Goal: Use online tool/utility: Use online tool/utility

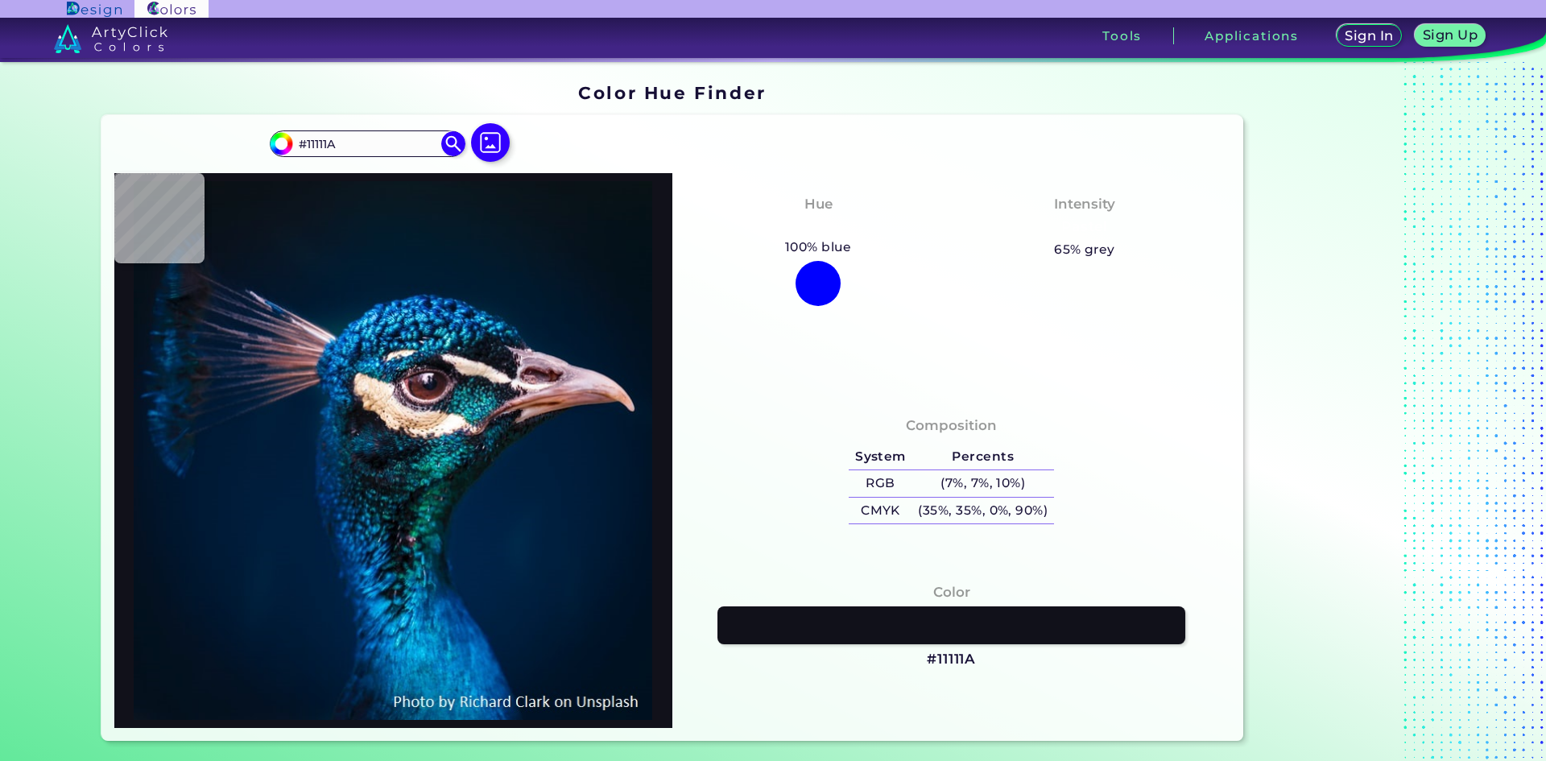
type input "#a7a5c6"
type input "#A7A5C6"
type input "#011b32"
type input "#011B32"
type input "#001c34"
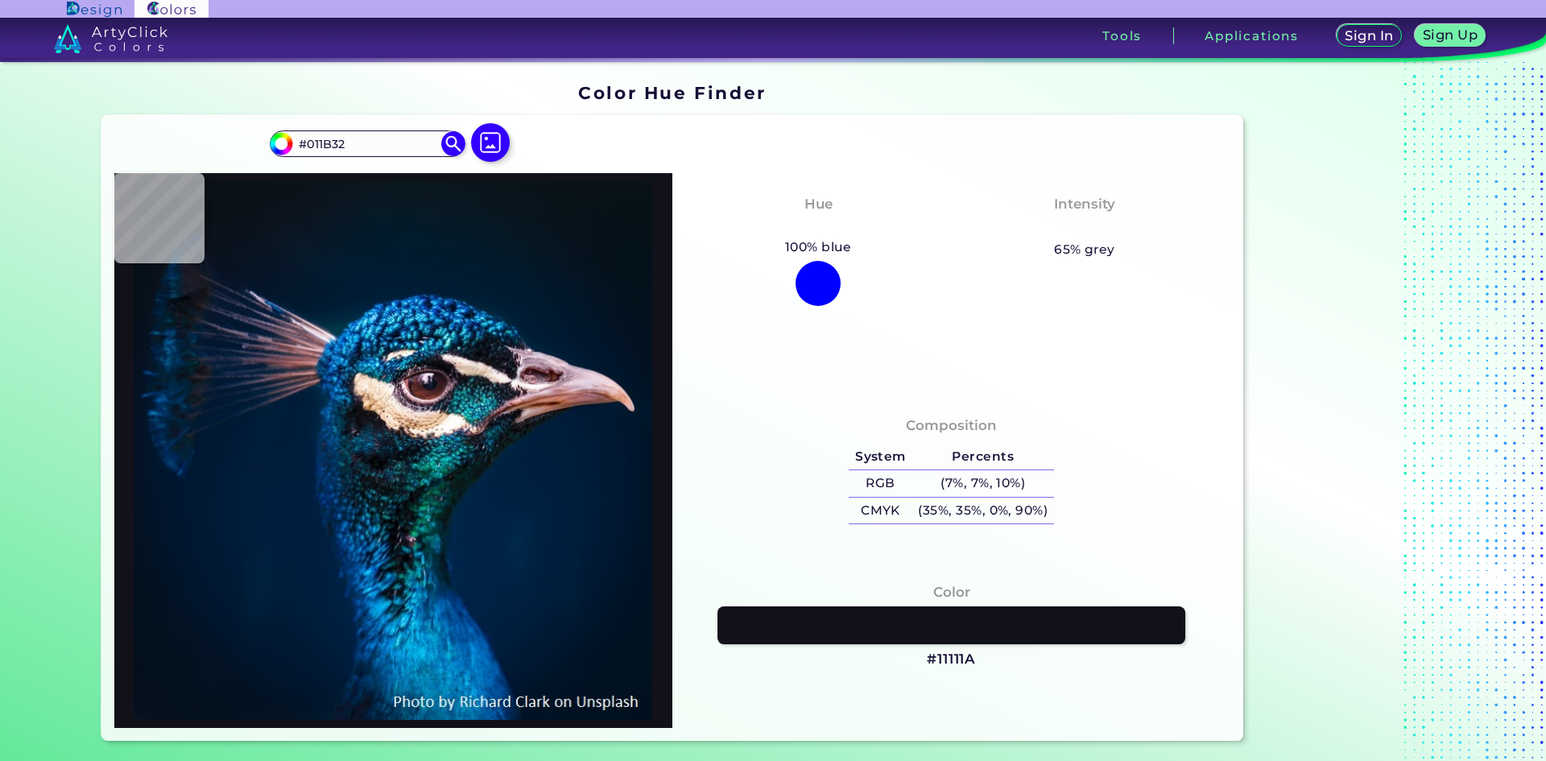
type input "#001C34"
type input "#041e3b"
type input "#041E3B"
type input "#001c32"
type input "#001C32"
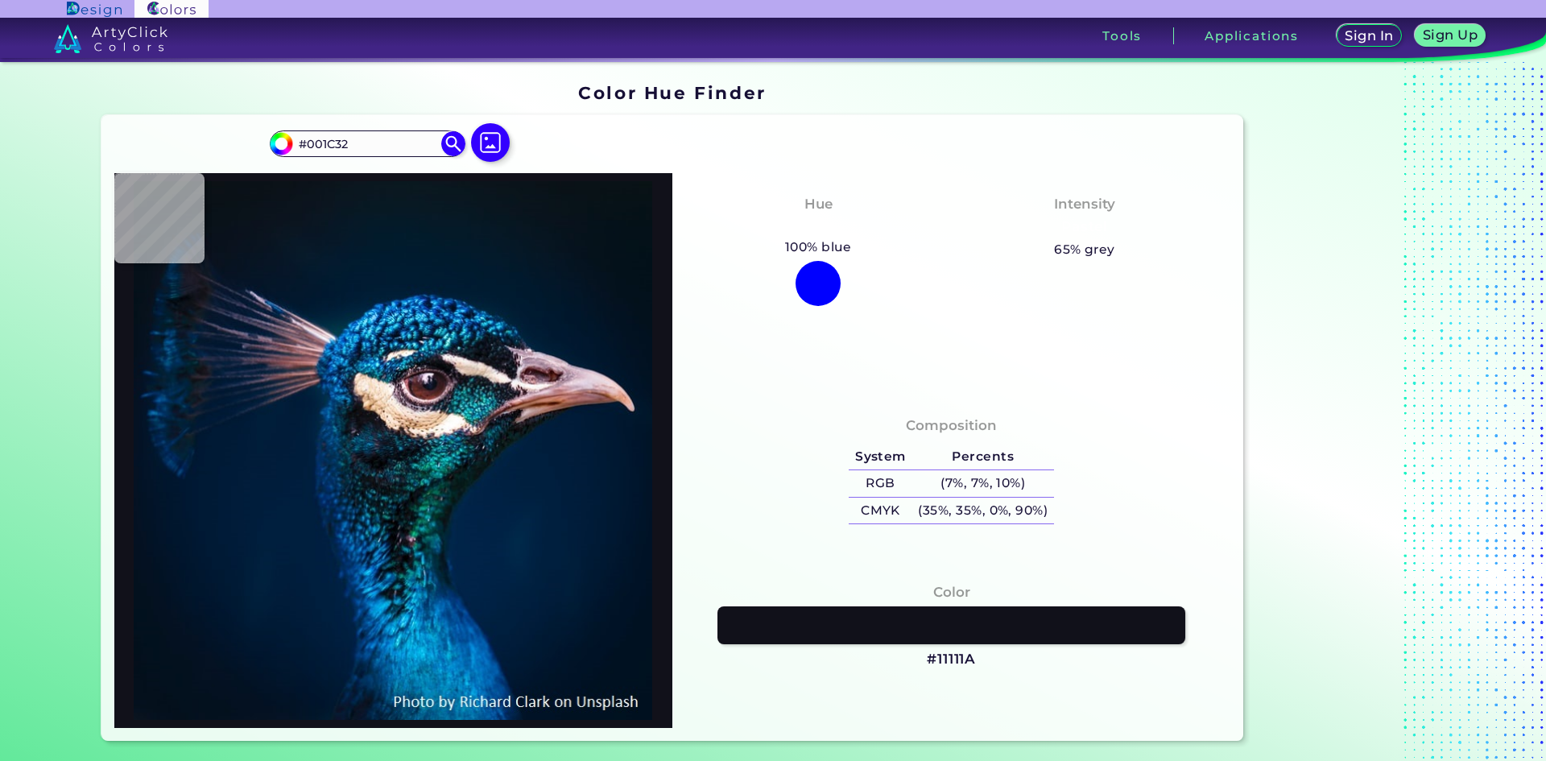
type input "#001b30"
type input "#001B30"
type input "#00192f"
type input "#00192F"
type input "#00162a"
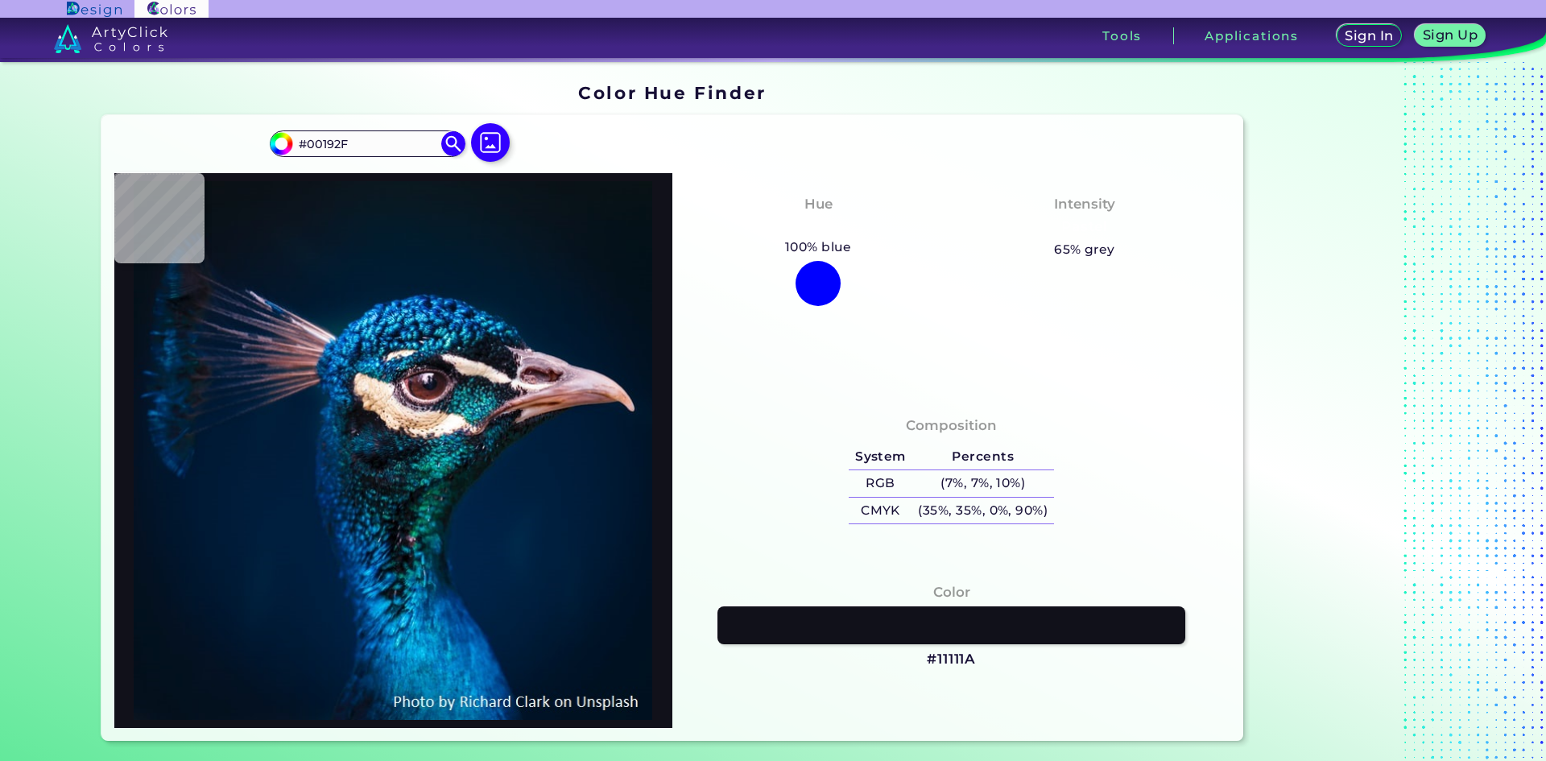
type input "#00162A"
type input "#031323"
type input "#051221"
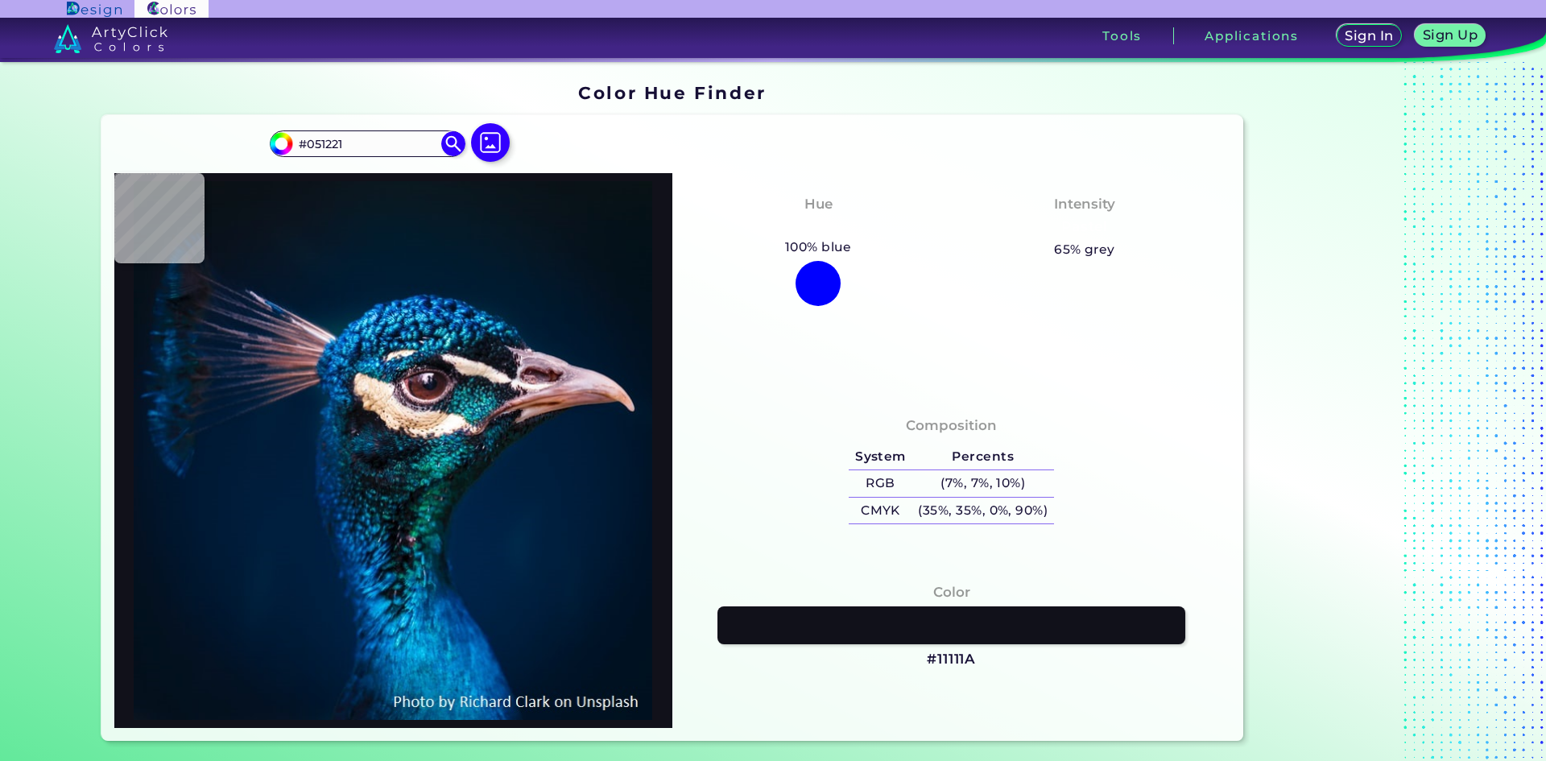
type input "#041121"
type input "#04121f"
type input "#04121F"
type input "#03111e"
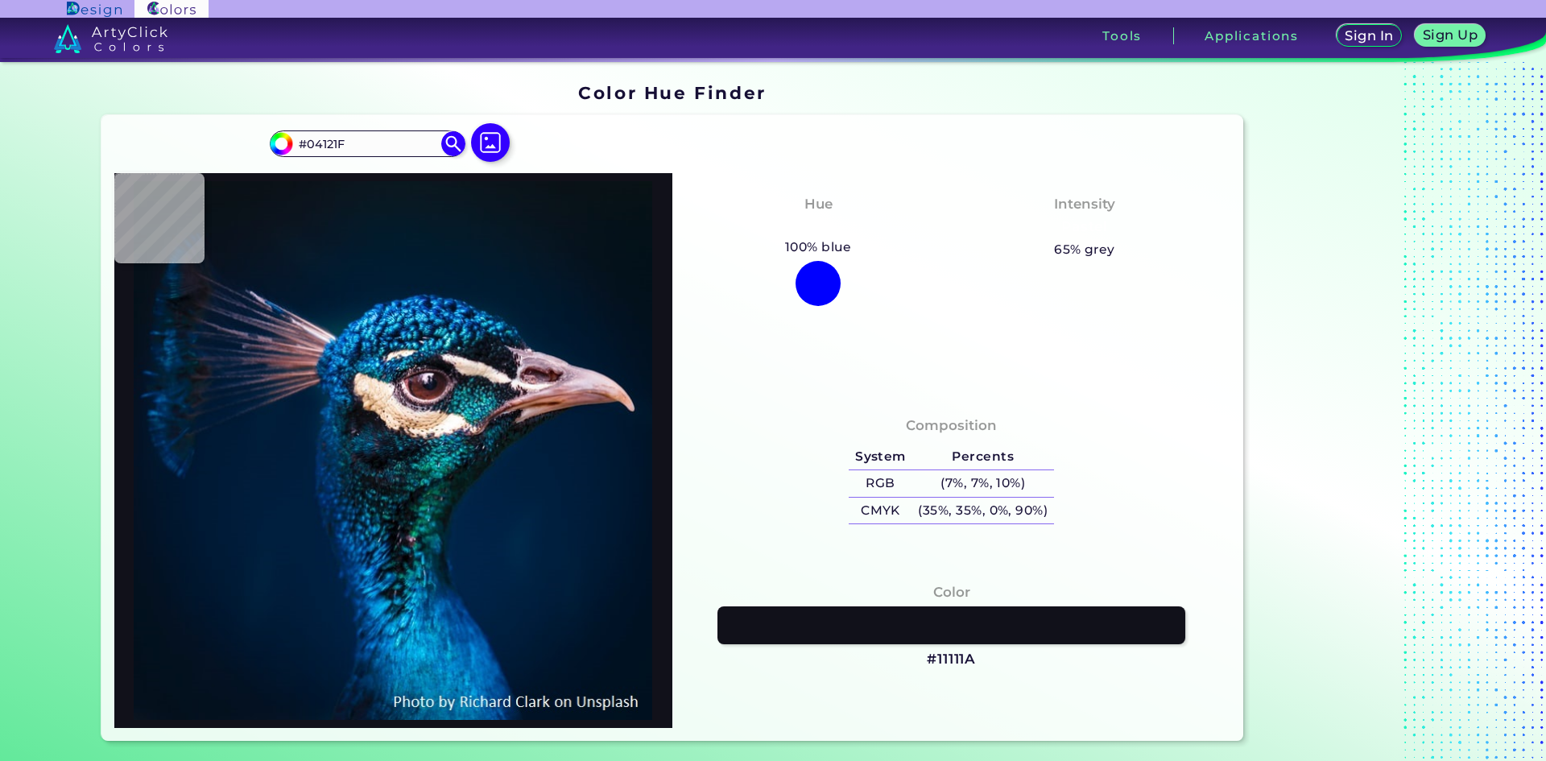
type input "#03111E"
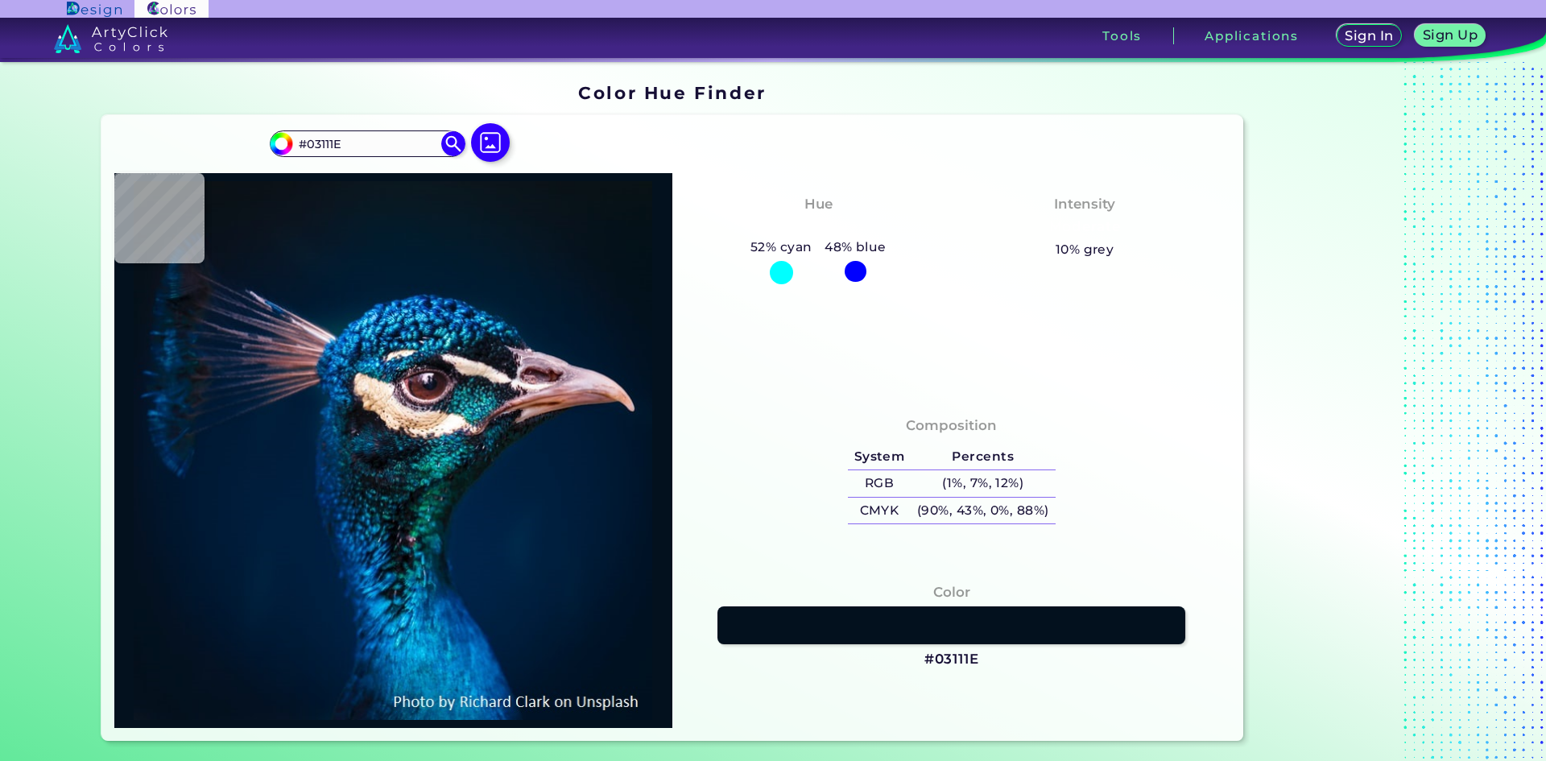
type input "#04121f"
type input "#04121F"
type input "#051222"
type input "#031323"
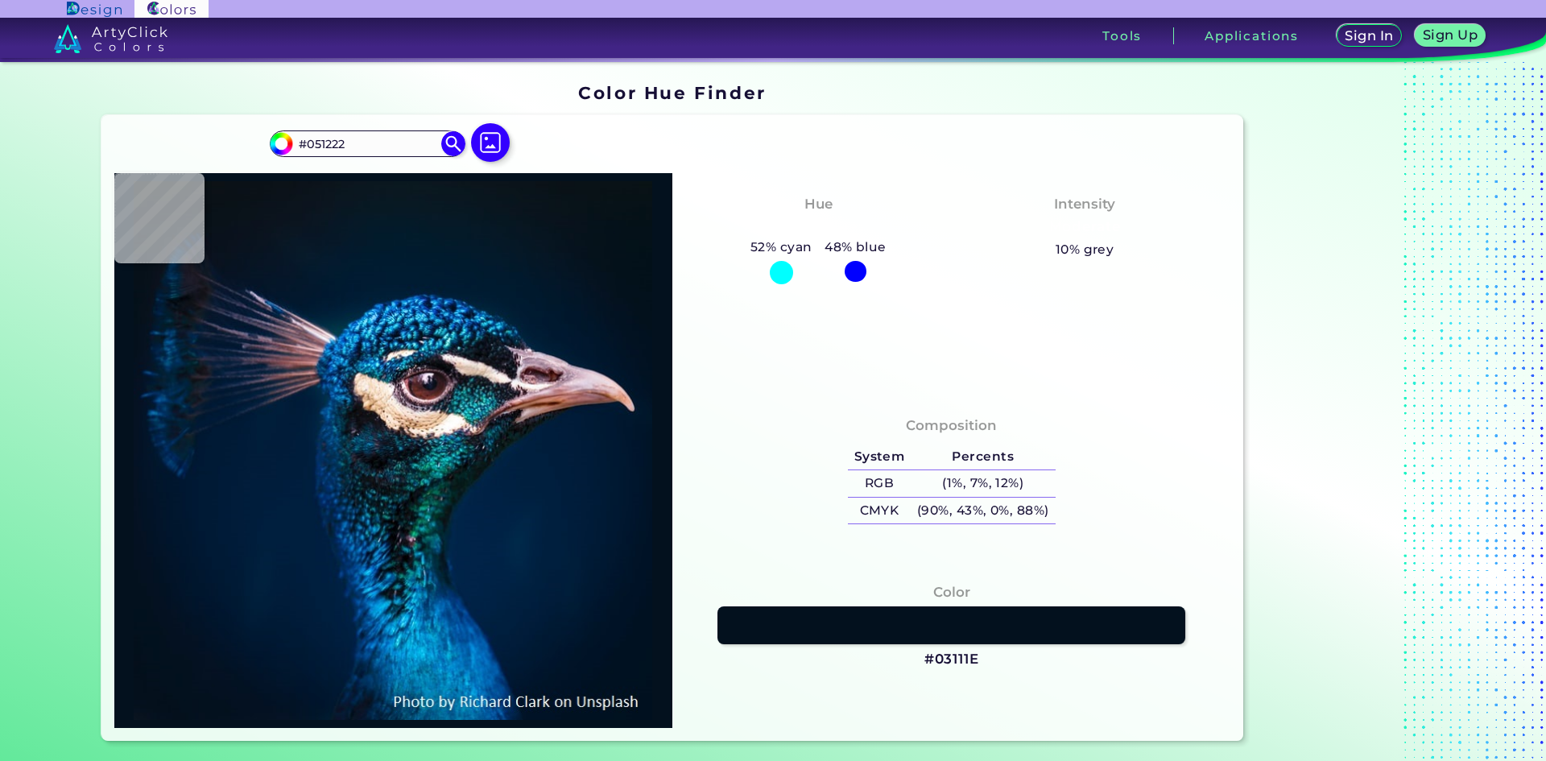
type input "#031323"
type input "#021526"
type input "#00182c"
type input "#00182C"
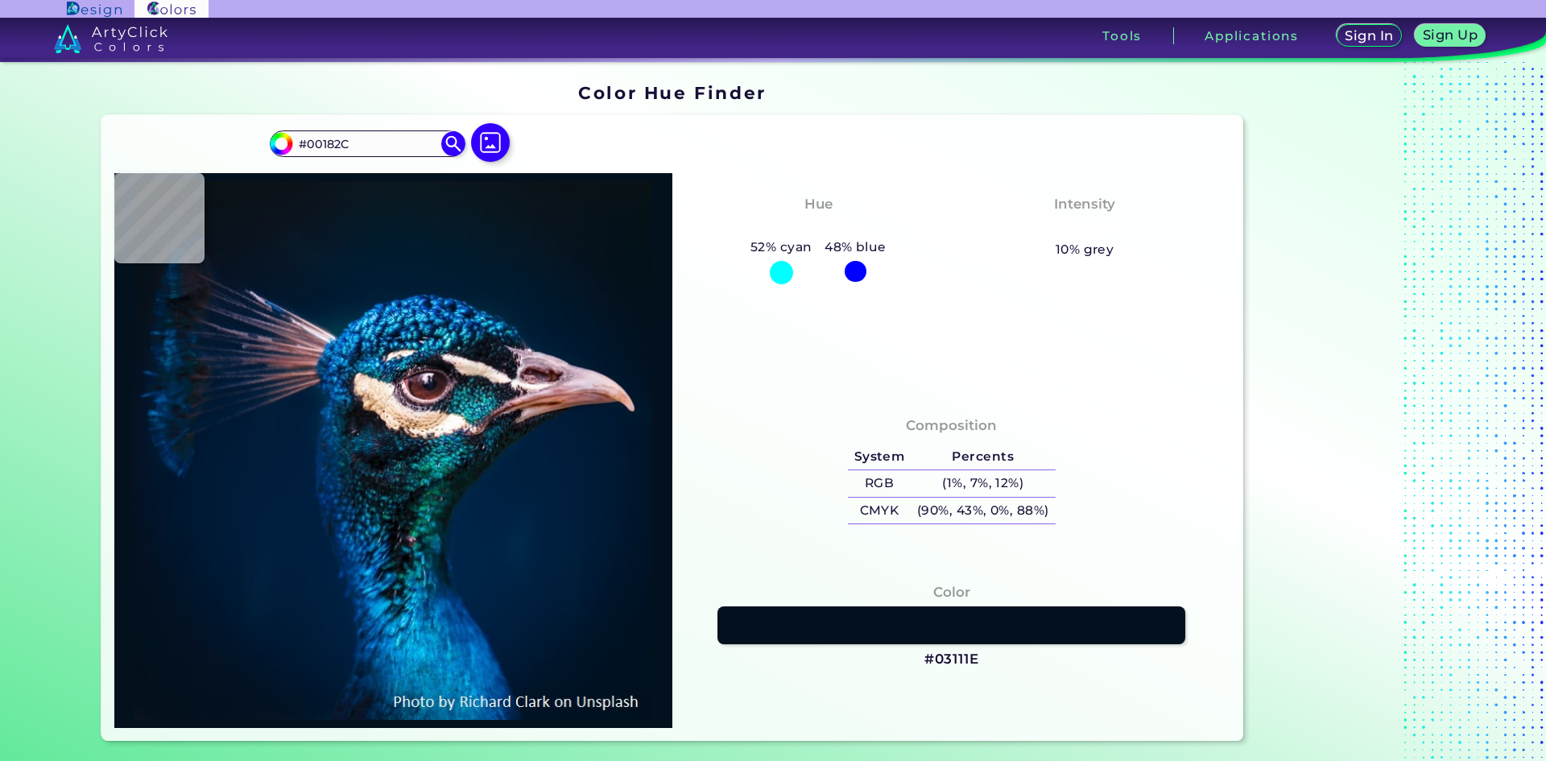
type input "#00192f"
type input "#00192F"
type input "#001a31"
type input "#001A31"
type input "#001c32"
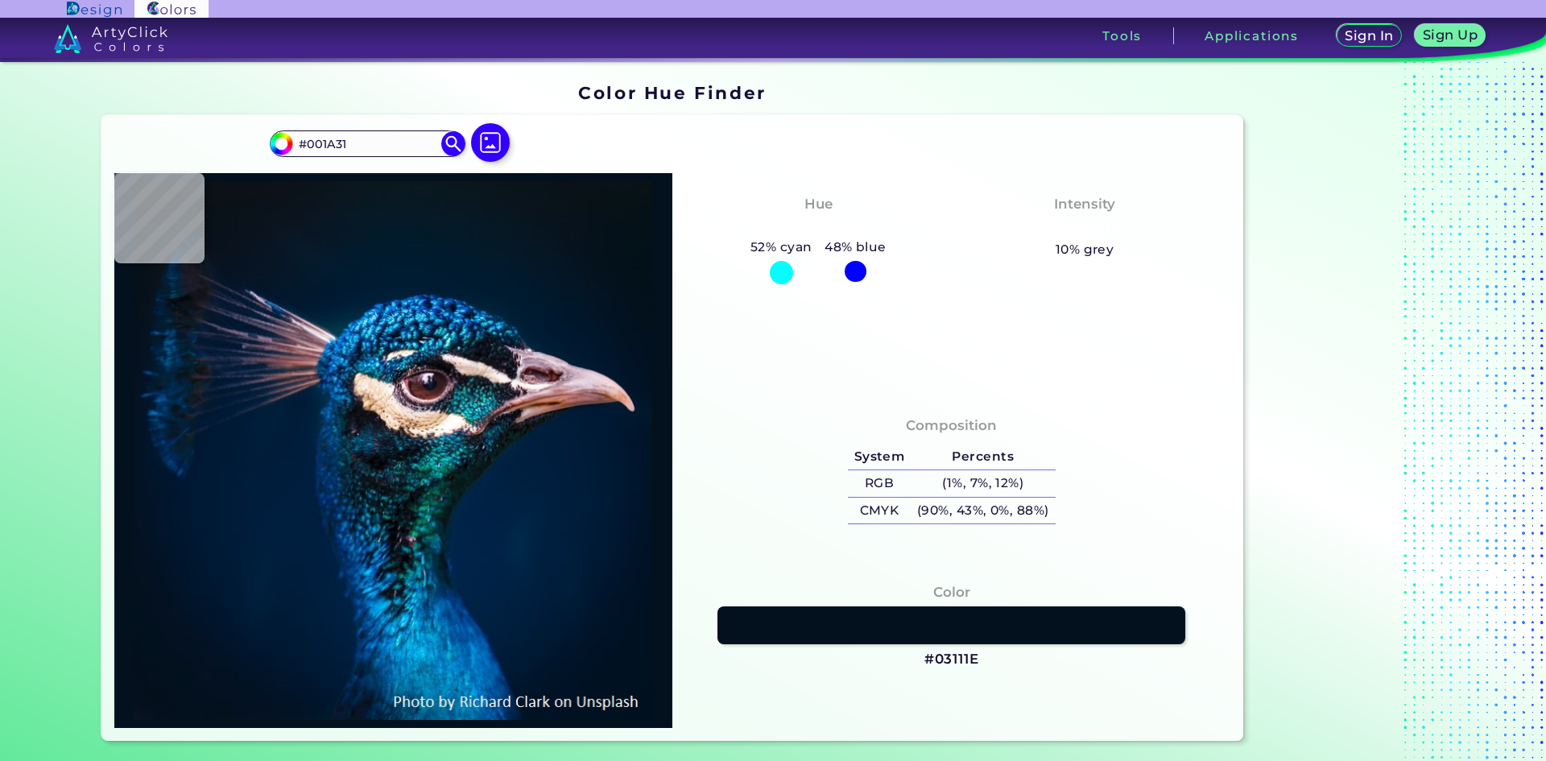
type input "#001C32"
type input "#001e36"
type input "#001E36"
type input "#001f35"
type input "#001F35"
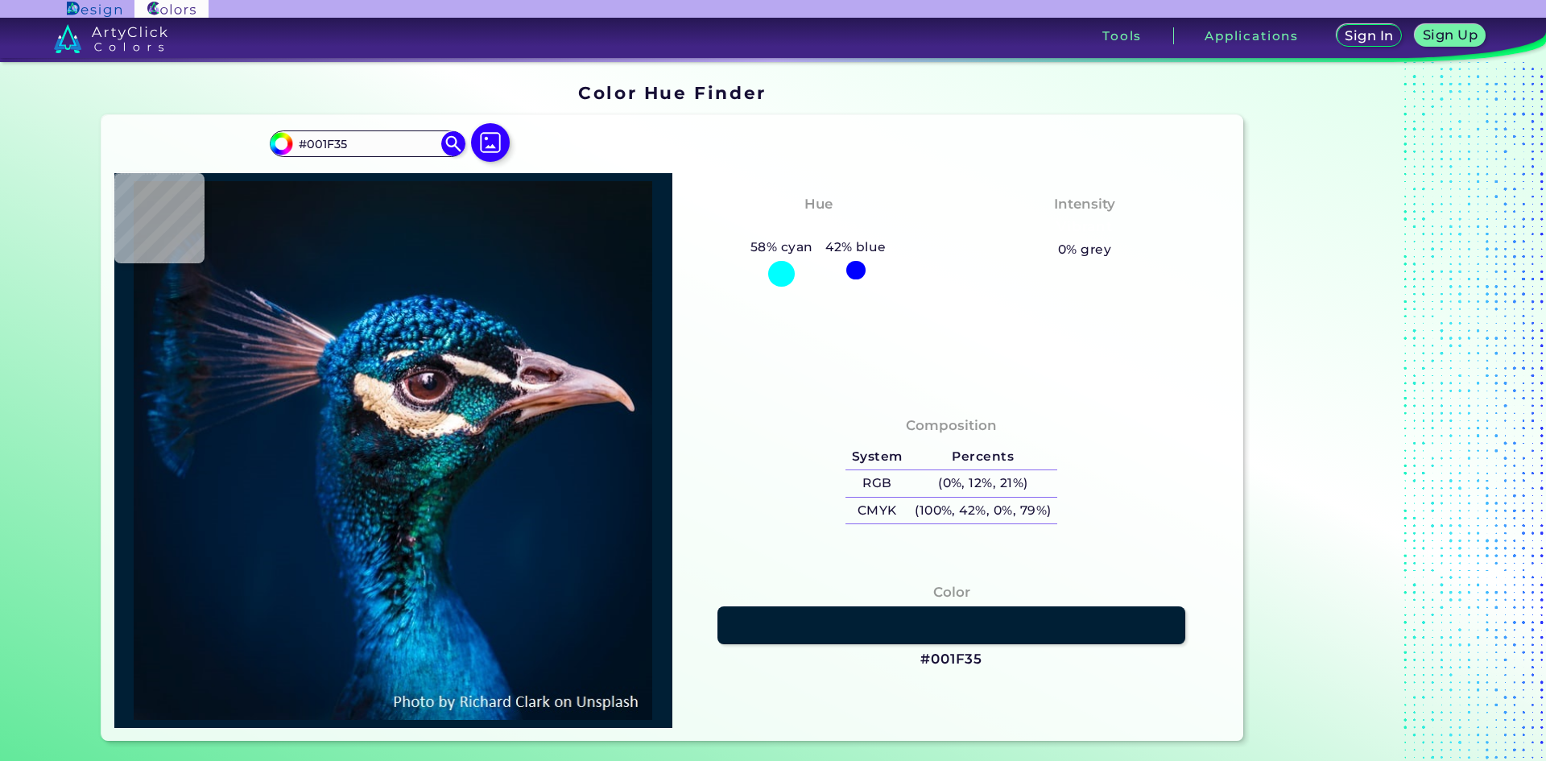
type input "#011c36"
type input "#011C36"
type input "#001d35"
type input "#001D35"
type input "#001c2f"
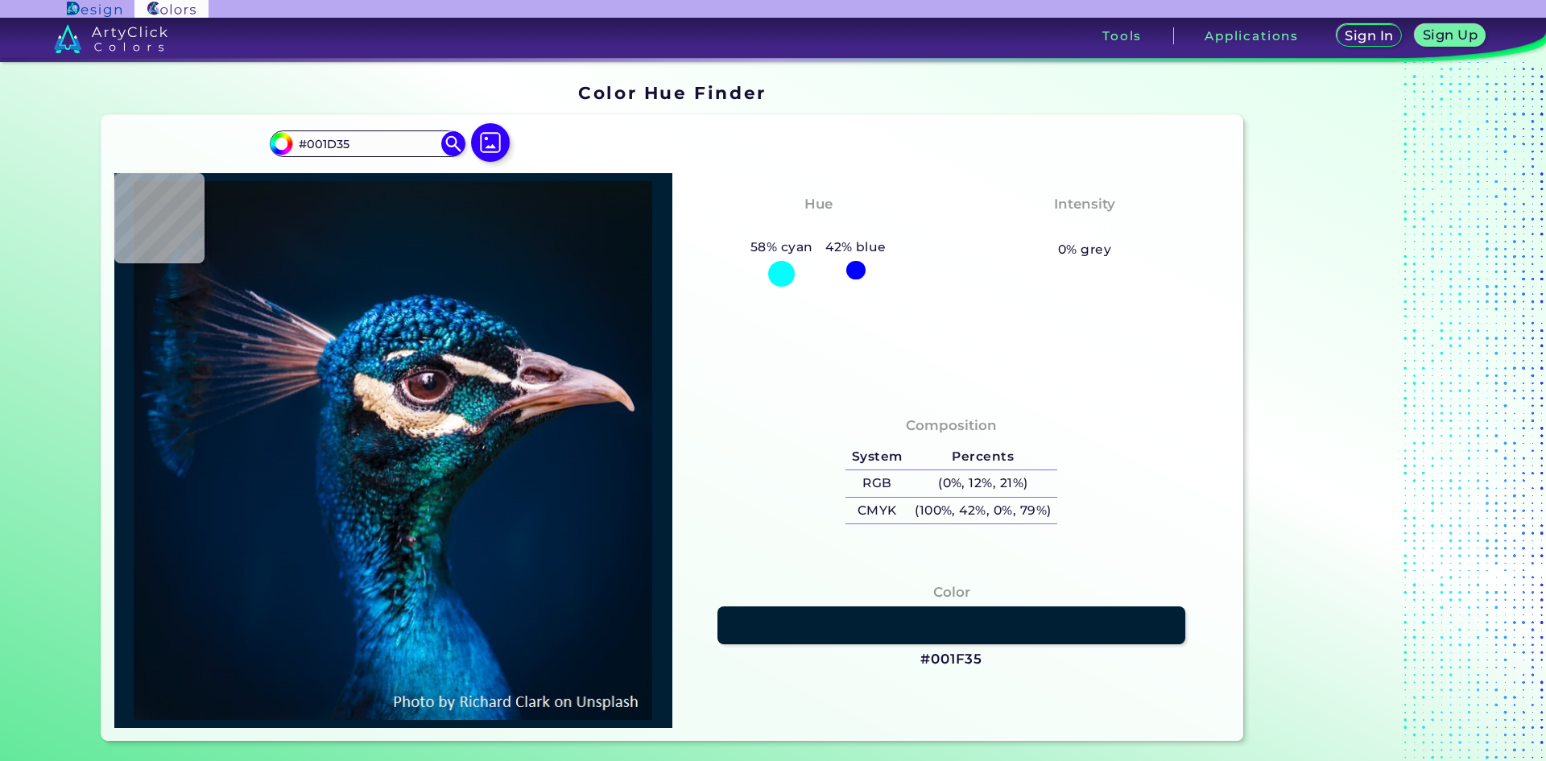
type input "#001C2F"
type input "#011b32"
type input "#011B32"
type input "#001a31"
type input "#001A31"
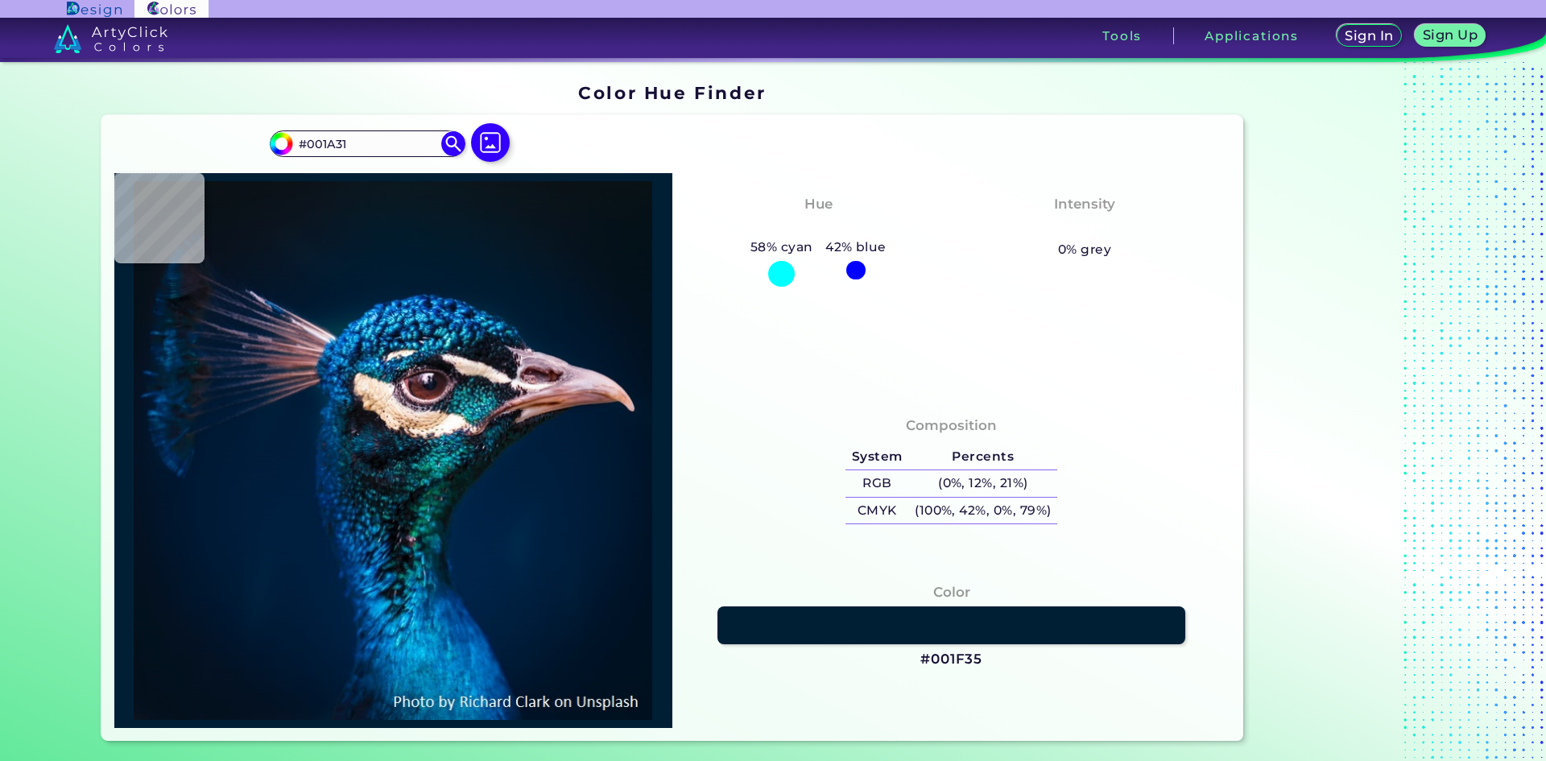
type input "#001b2f"
type input "#001B2F"
type input "#001b2e"
type input "#001B2E"
type input "#001b30"
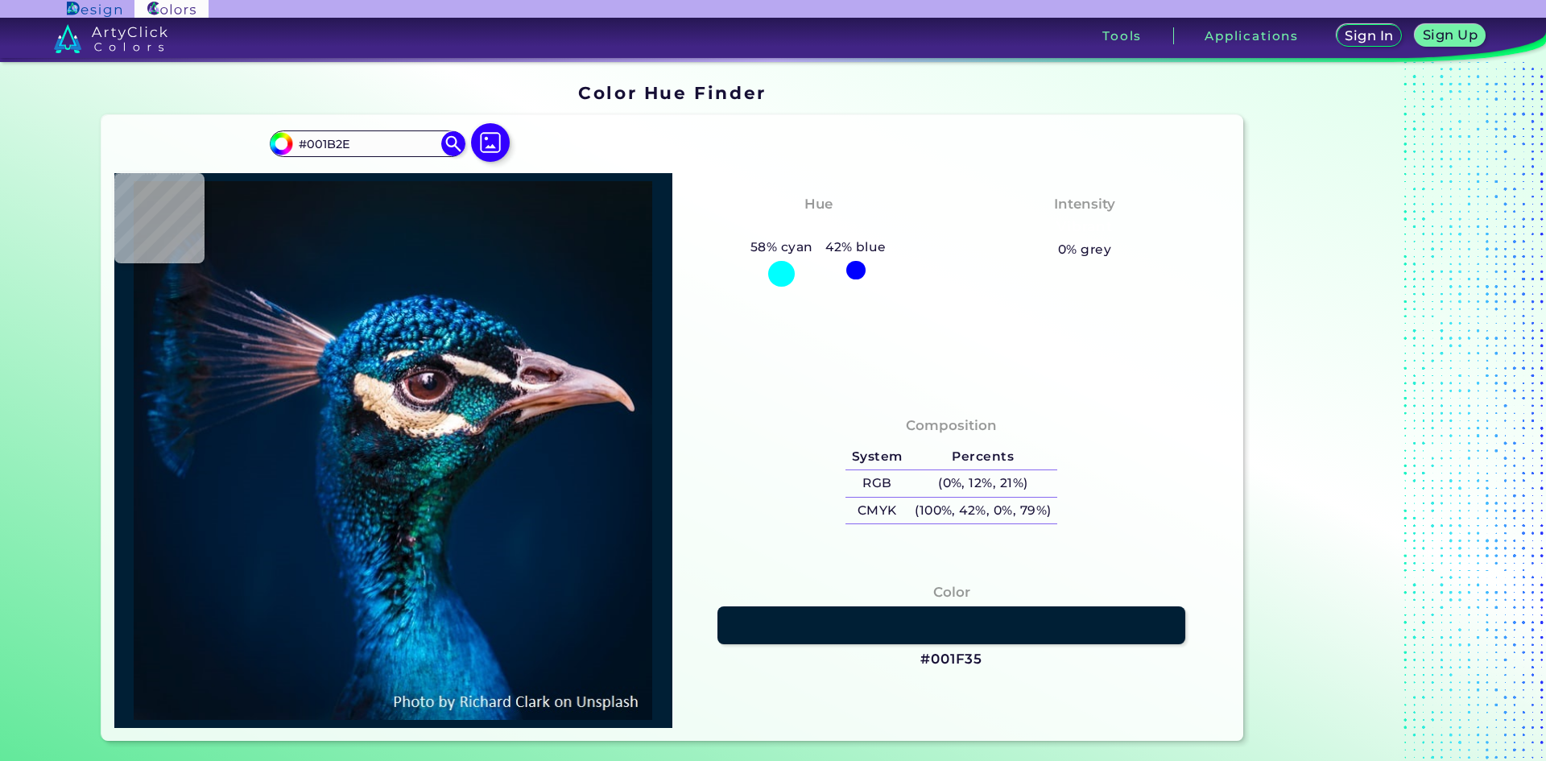
type input "#001B30"
type input "#011c2f"
type input "#011C2F"
type input "#001b2e"
type input "#001B2E"
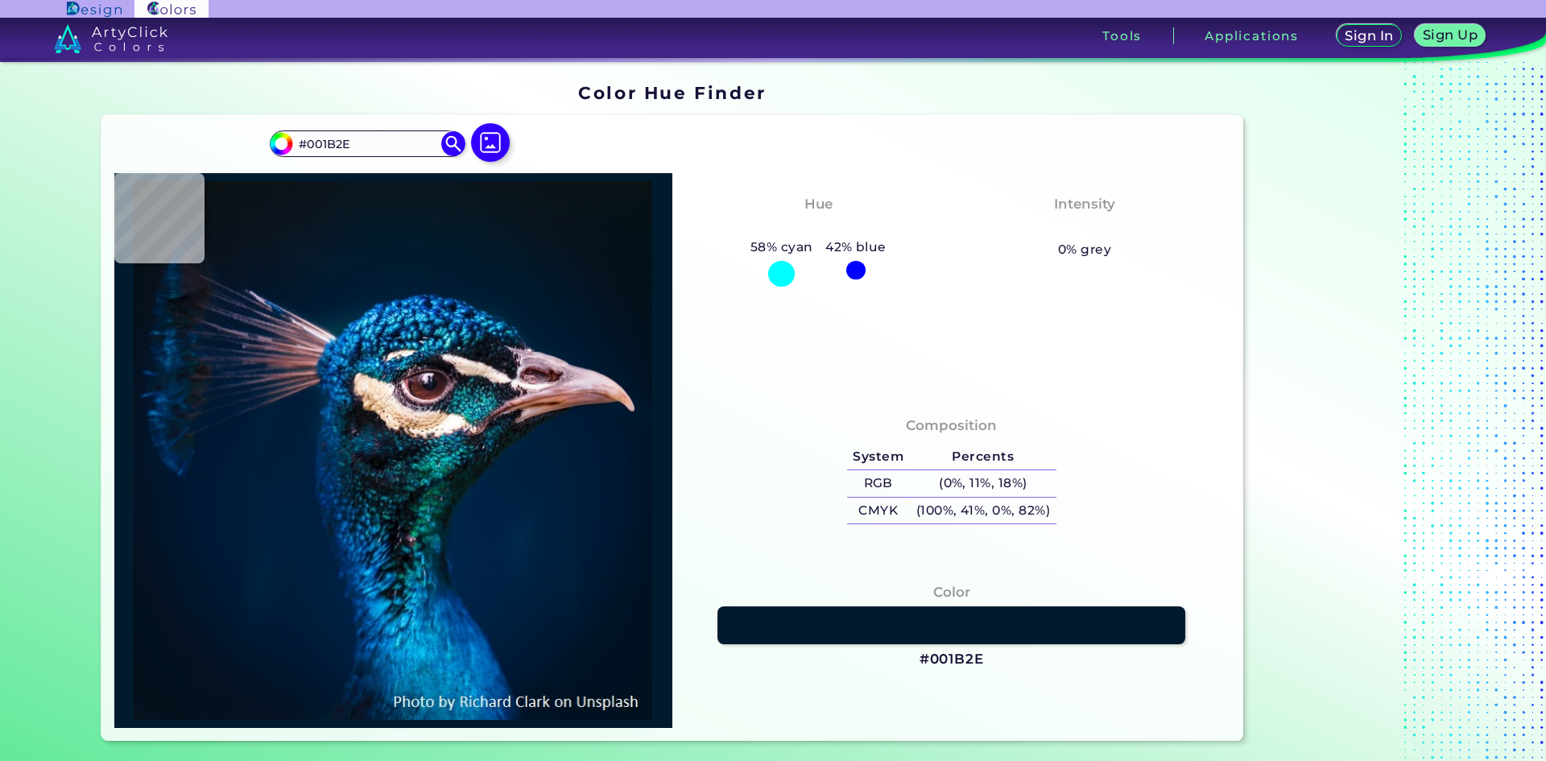
type input "#001b2c"
type input "#001B2C"
type input "#011b2c"
type input "#011B2C"
type input "#001b2e"
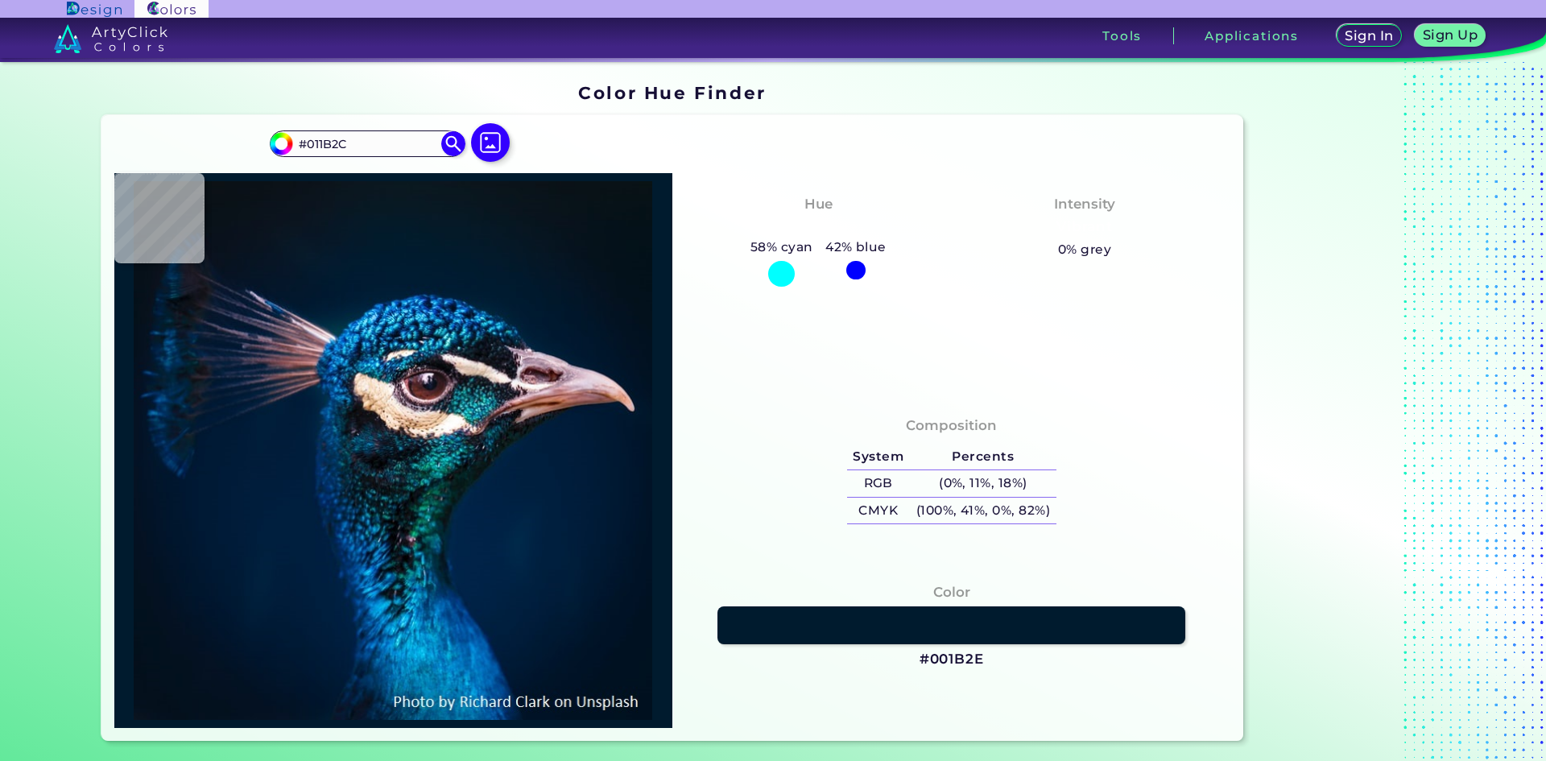
type input "#001B2E"
type input "#001b30"
type input "#001B30"
type input "#011b32"
type input "#011B32"
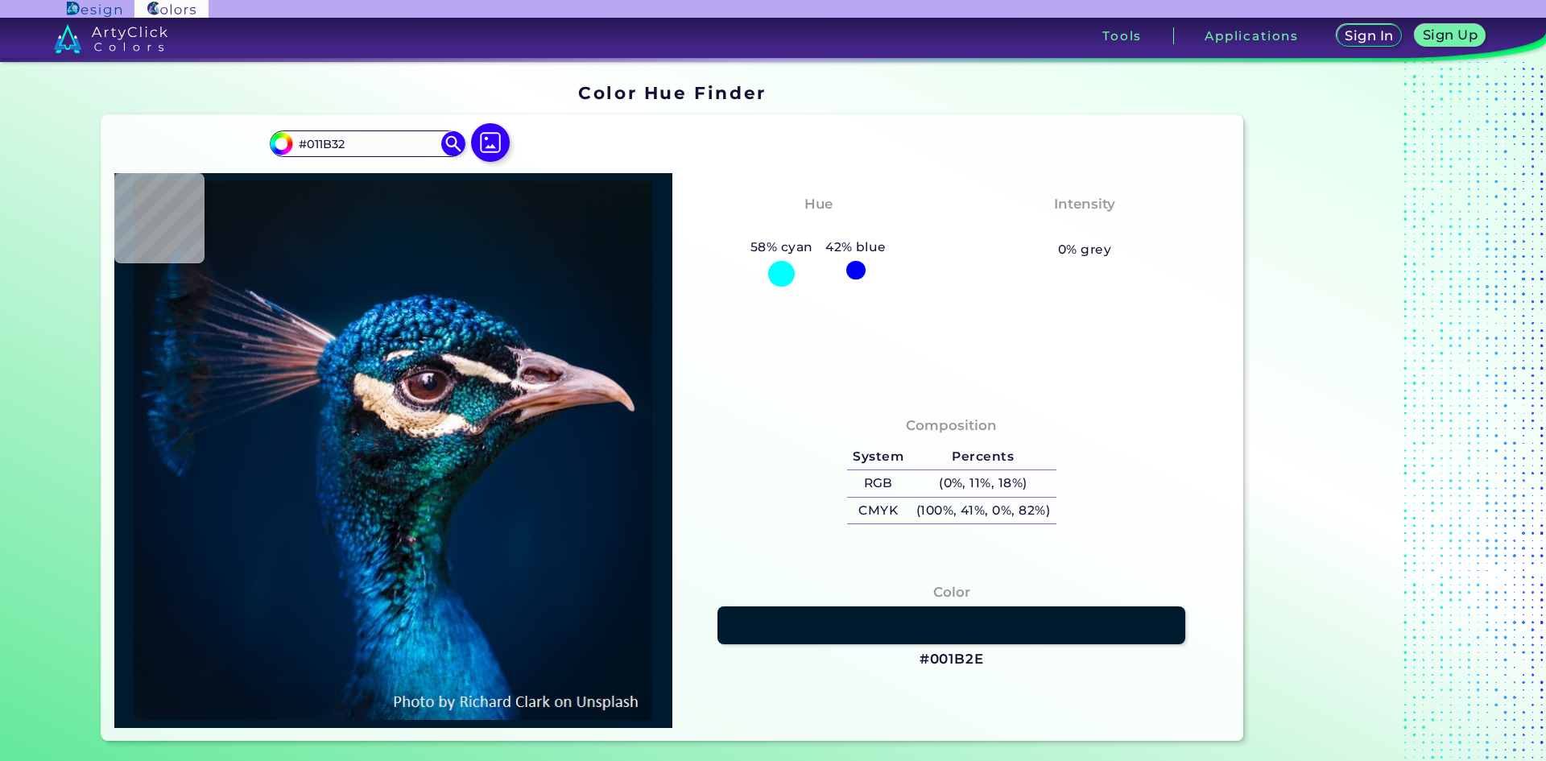
type input "#011d35"
type input "#011D35"
type input "#1377d9"
type input "#1377D9"
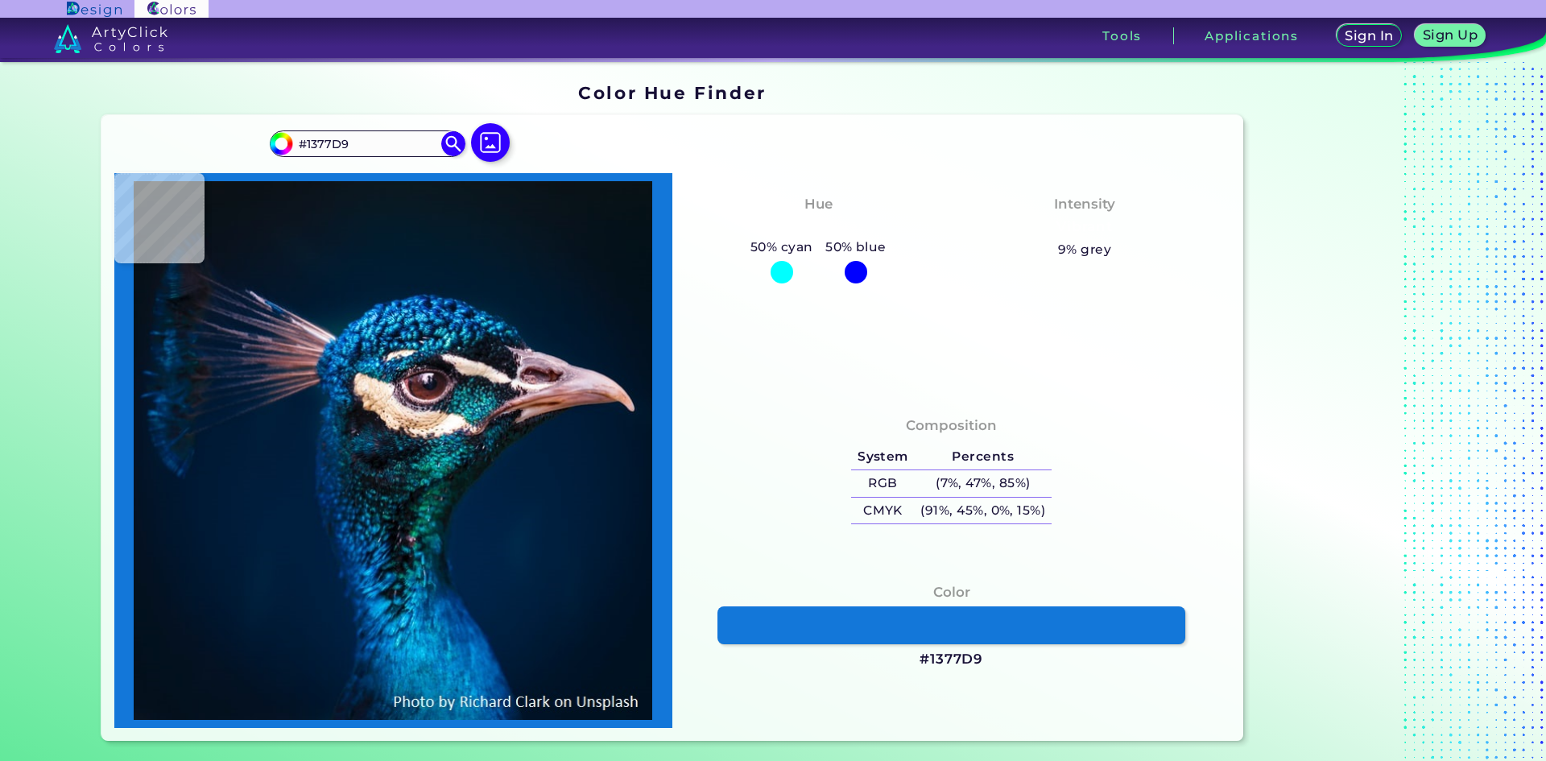
type input "#002750"
type input "#0d426e"
type input "#0D426E"
type input "#073e69"
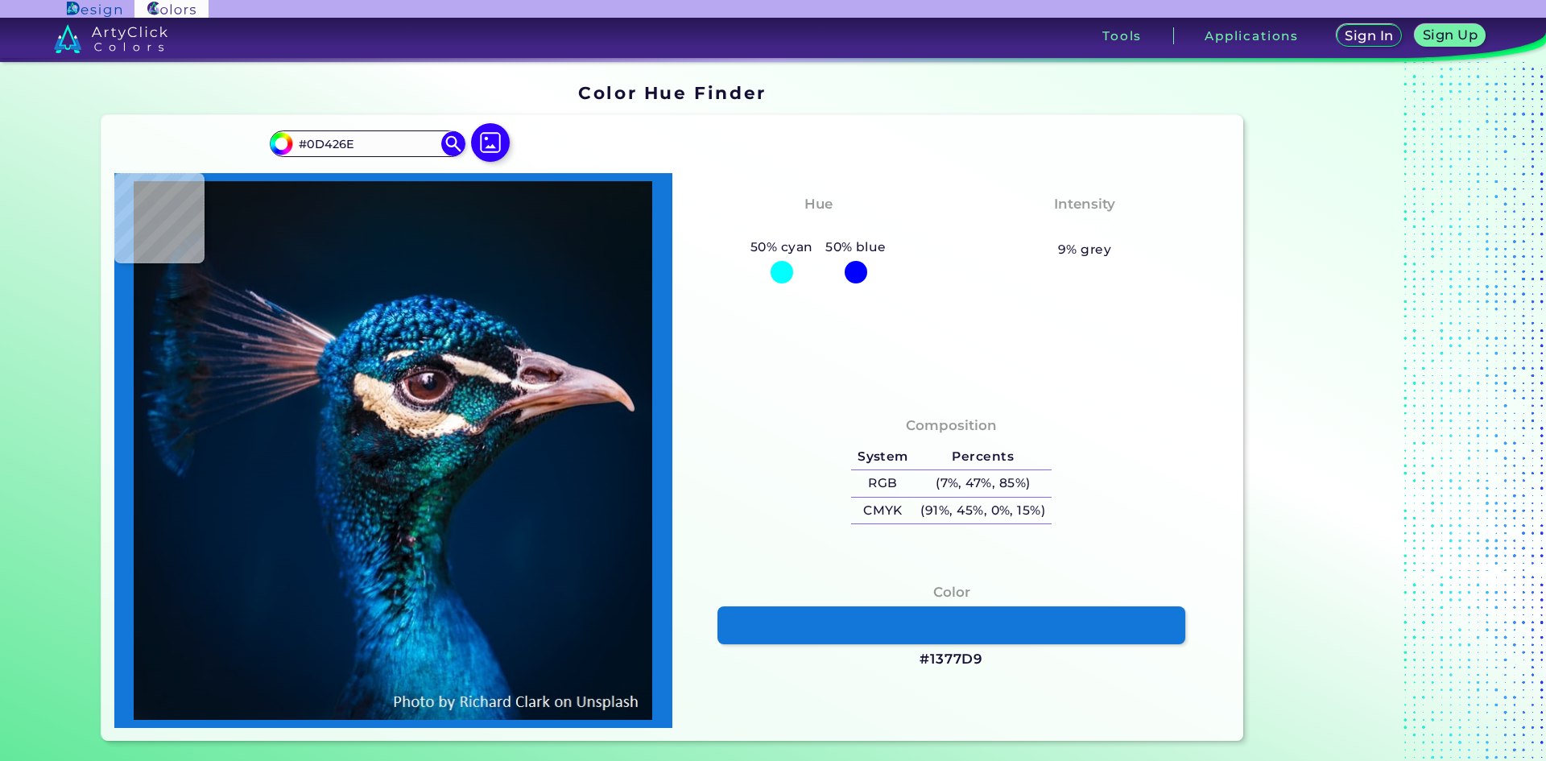
type input "#073E69"
type input "#012750"
type input "#000c2b"
type input "#000C2B"
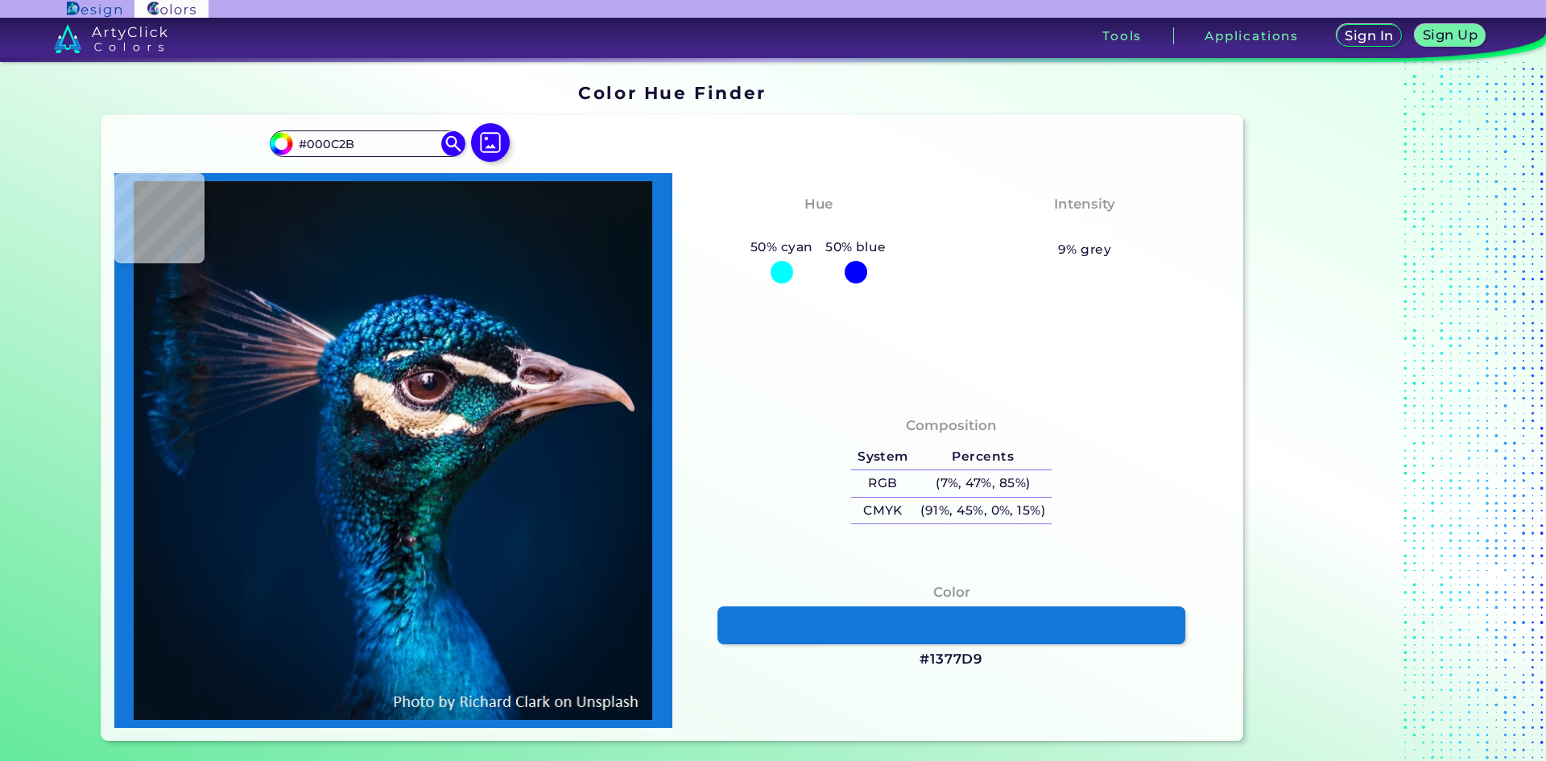
type input "#095895"
type input "#3191cd"
type input "#3191CD"
type input "#237bb7"
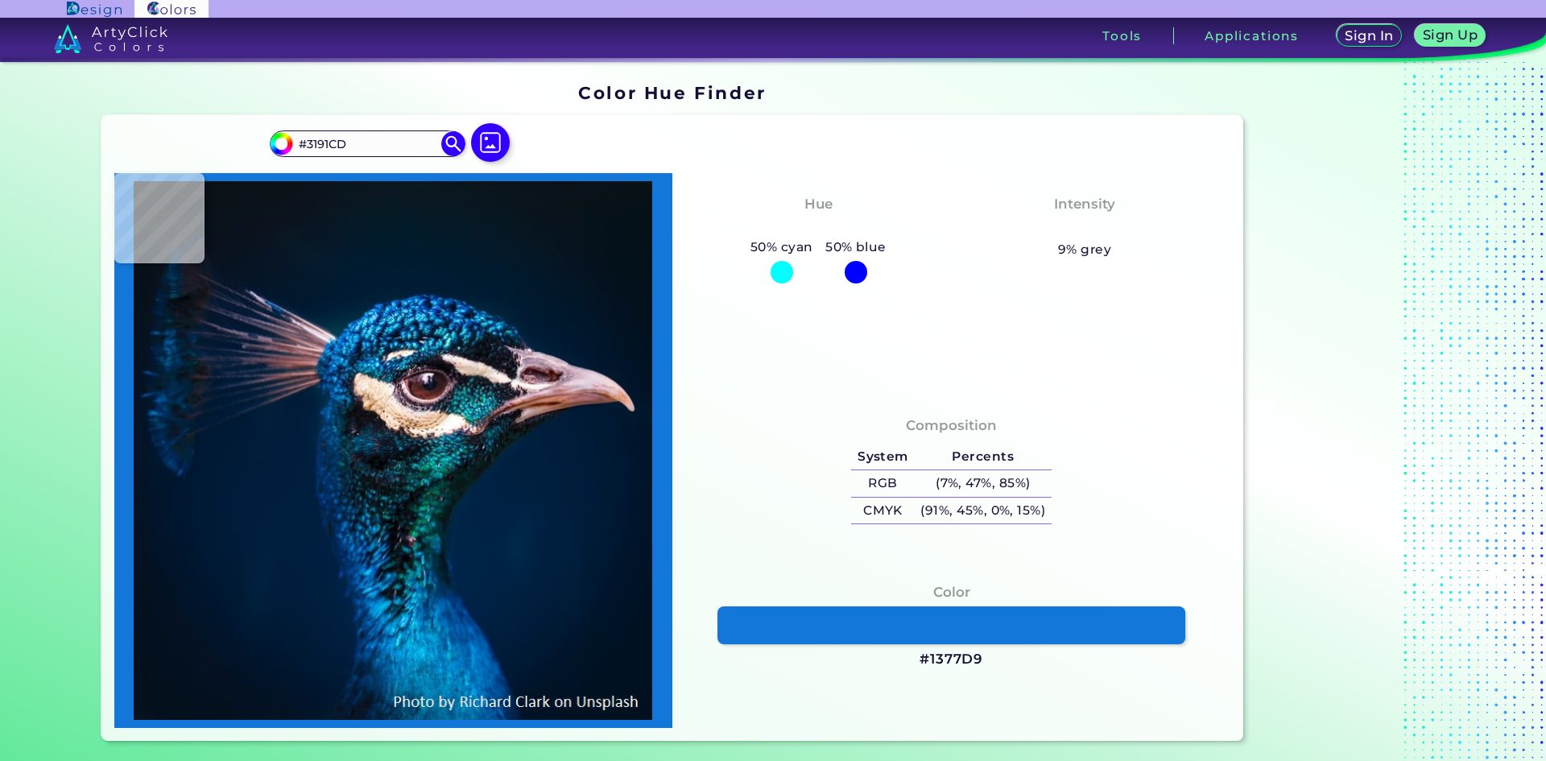
type input "#237BB7"
type input "#05396e"
type input "#05396E"
type input "#001c4b"
type input "#001C4B"
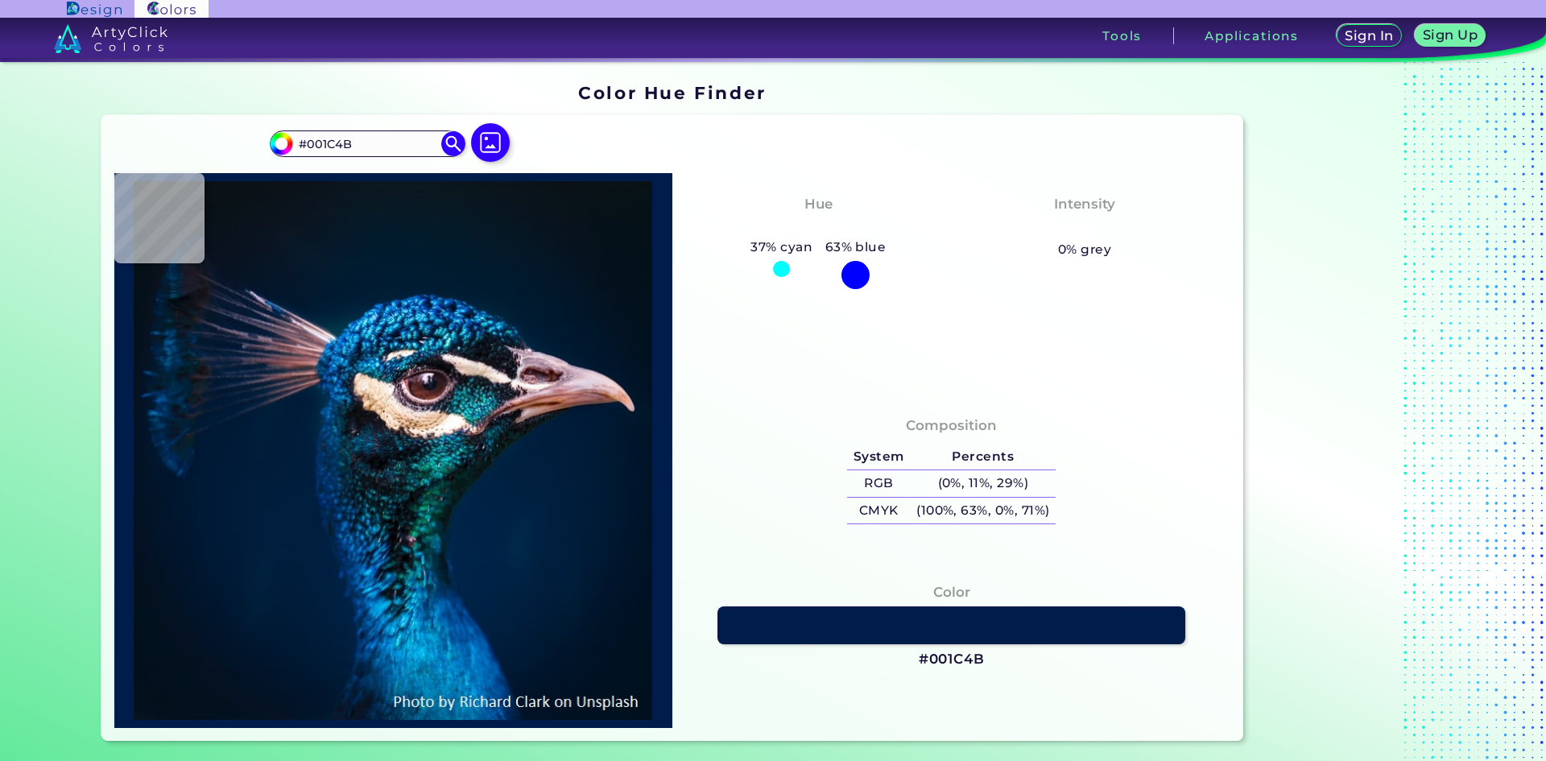
type input "#01235a"
type input "#01235A"
type input "#01255d"
type input "#01255D"
type input "#002e68"
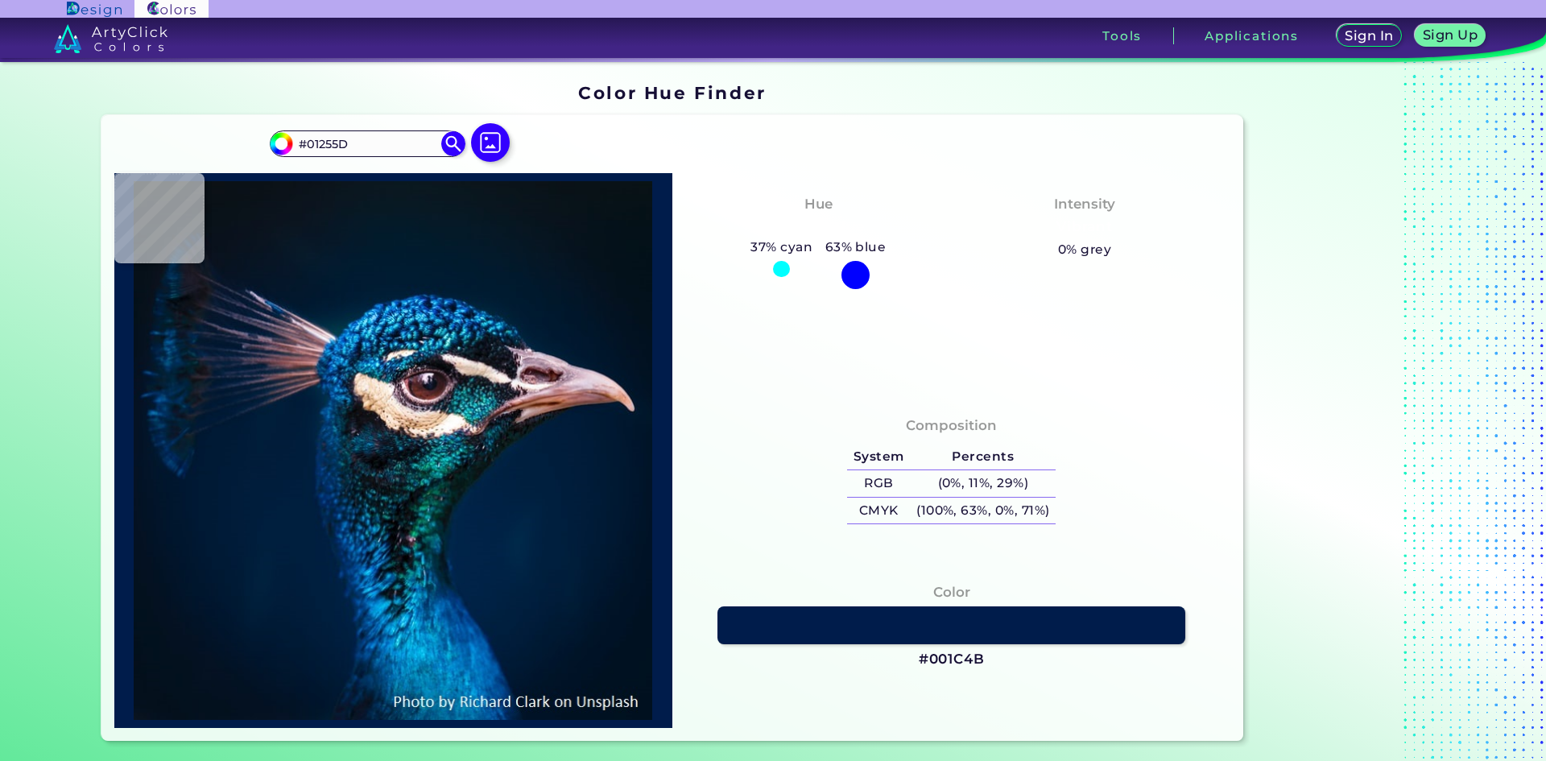
type input "#002E68"
type input "#005185"
type input "#1884ad"
type input "#[DATE]"
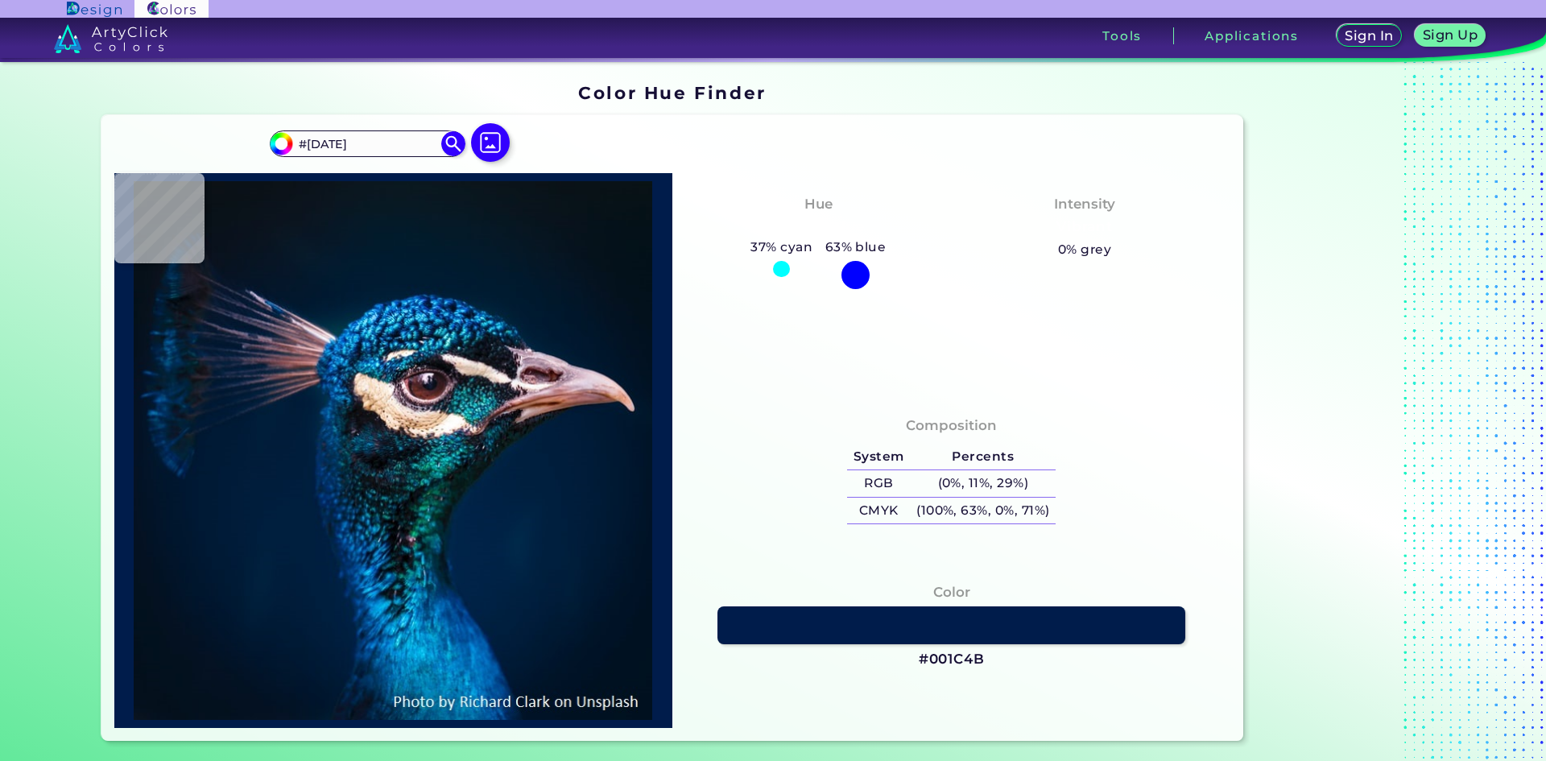
type input "#2e9fc4"
type input "#2E9FC4"
type input "#18678d"
type input "#18678D"
type input "#1a6189"
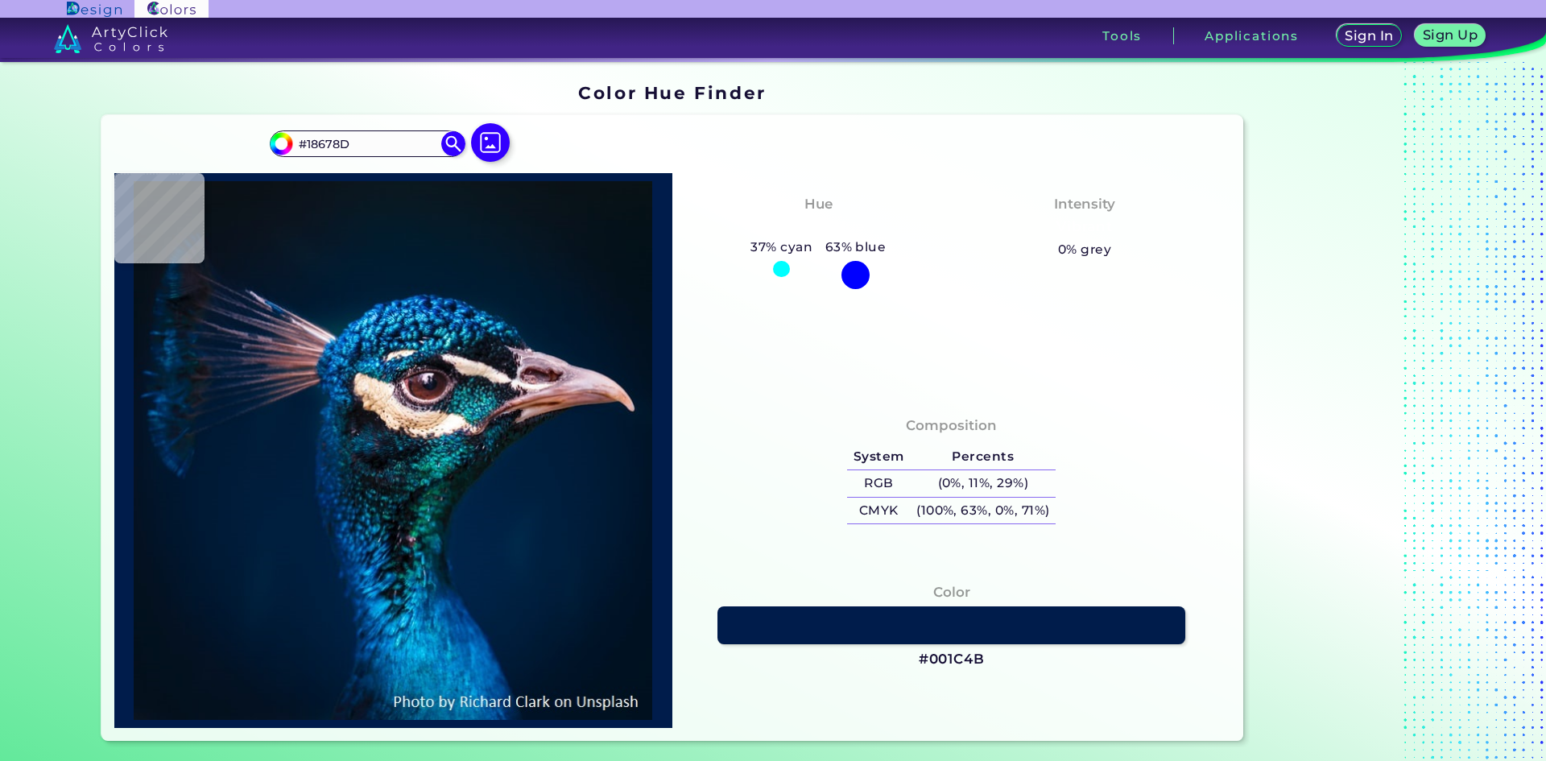
type input "#1A6189"
type input "#09416c"
type input "#09416C"
type input "#002b58"
type input "#002B58"
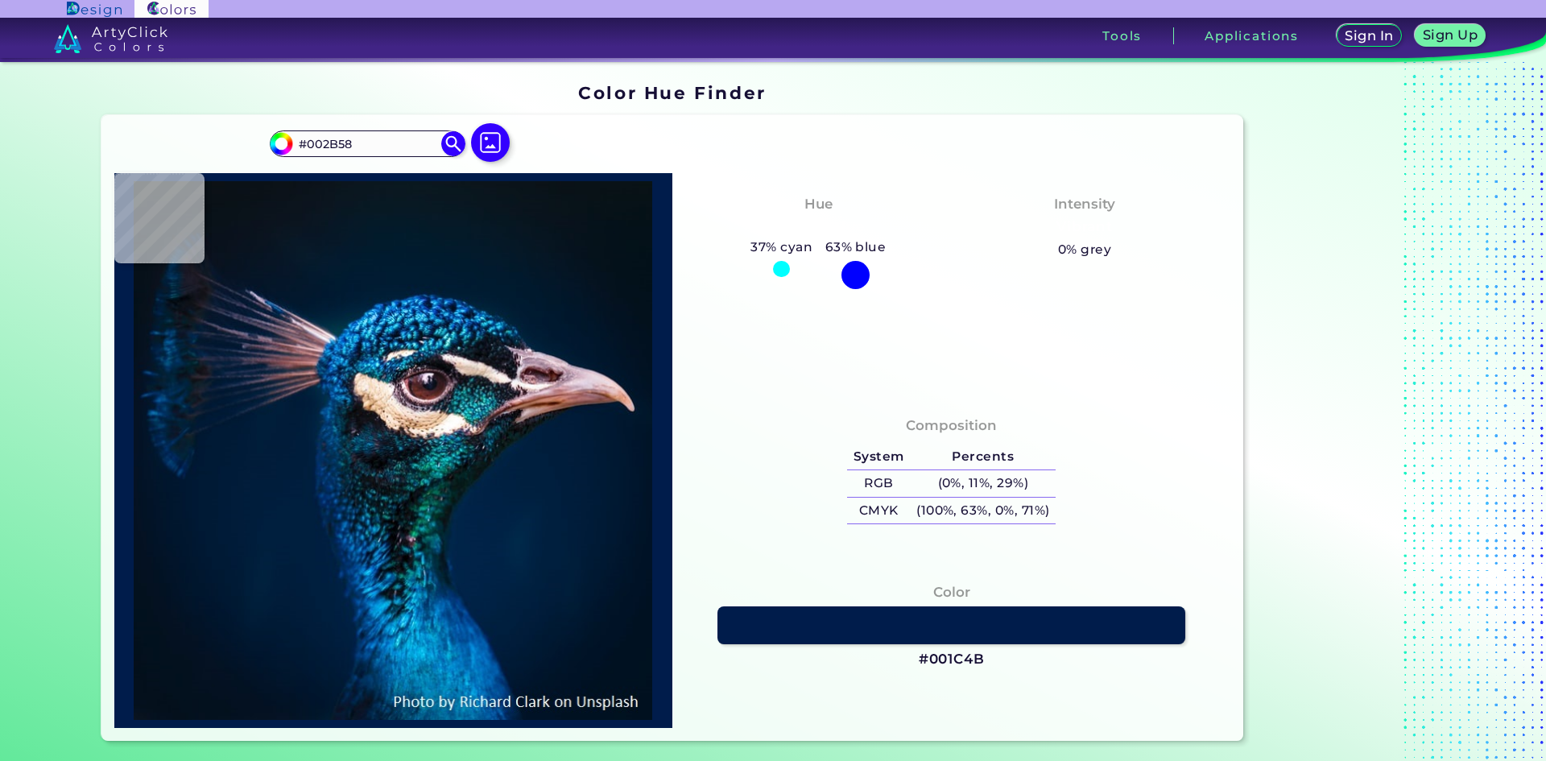
type input "#002753"
type input "#042756"
type input "#05396f"
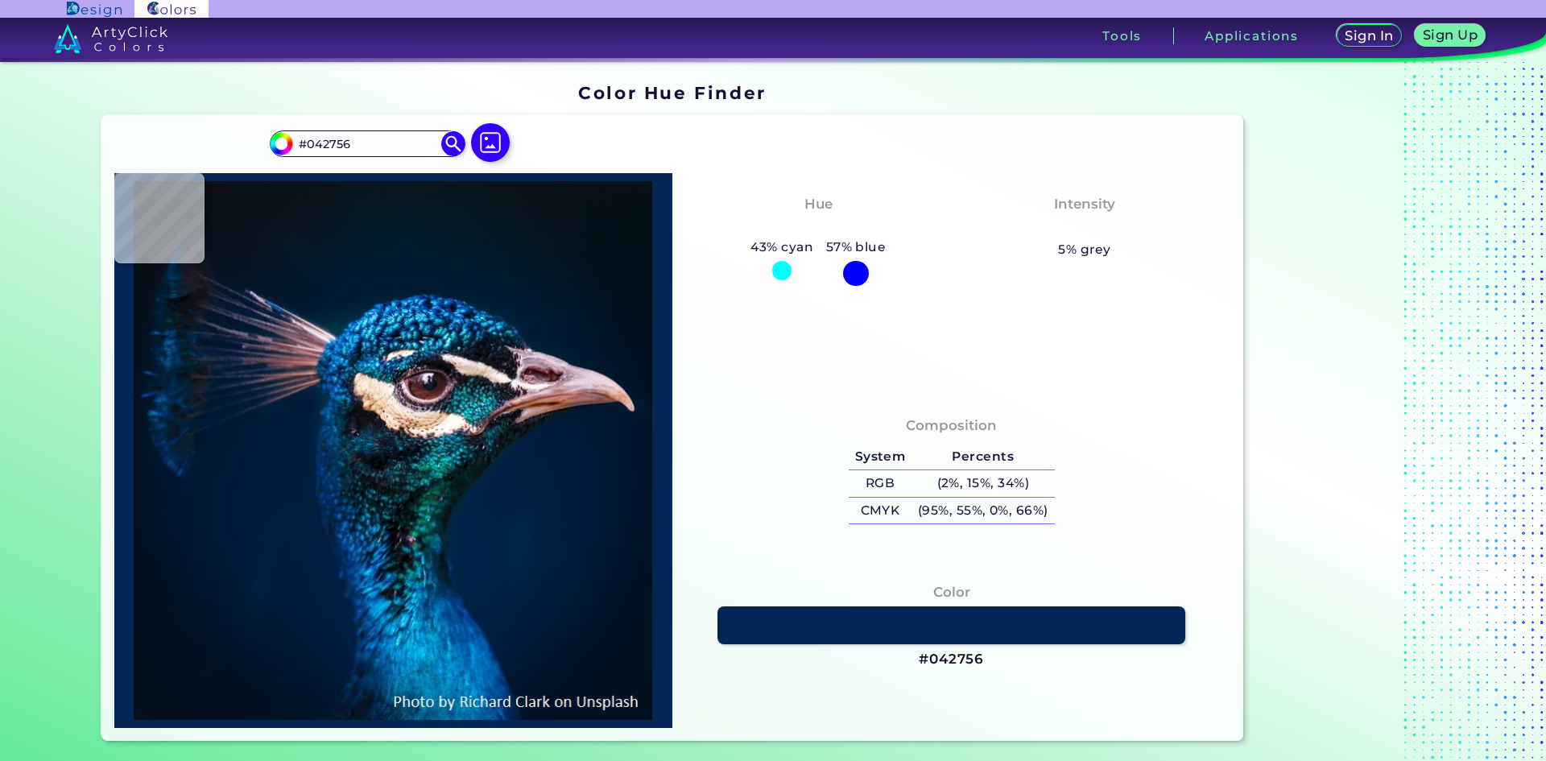
type input "#05396F"
type input "#014c89"
type input "#014C89"
type input "#1995d3"
type input "#1995D3"
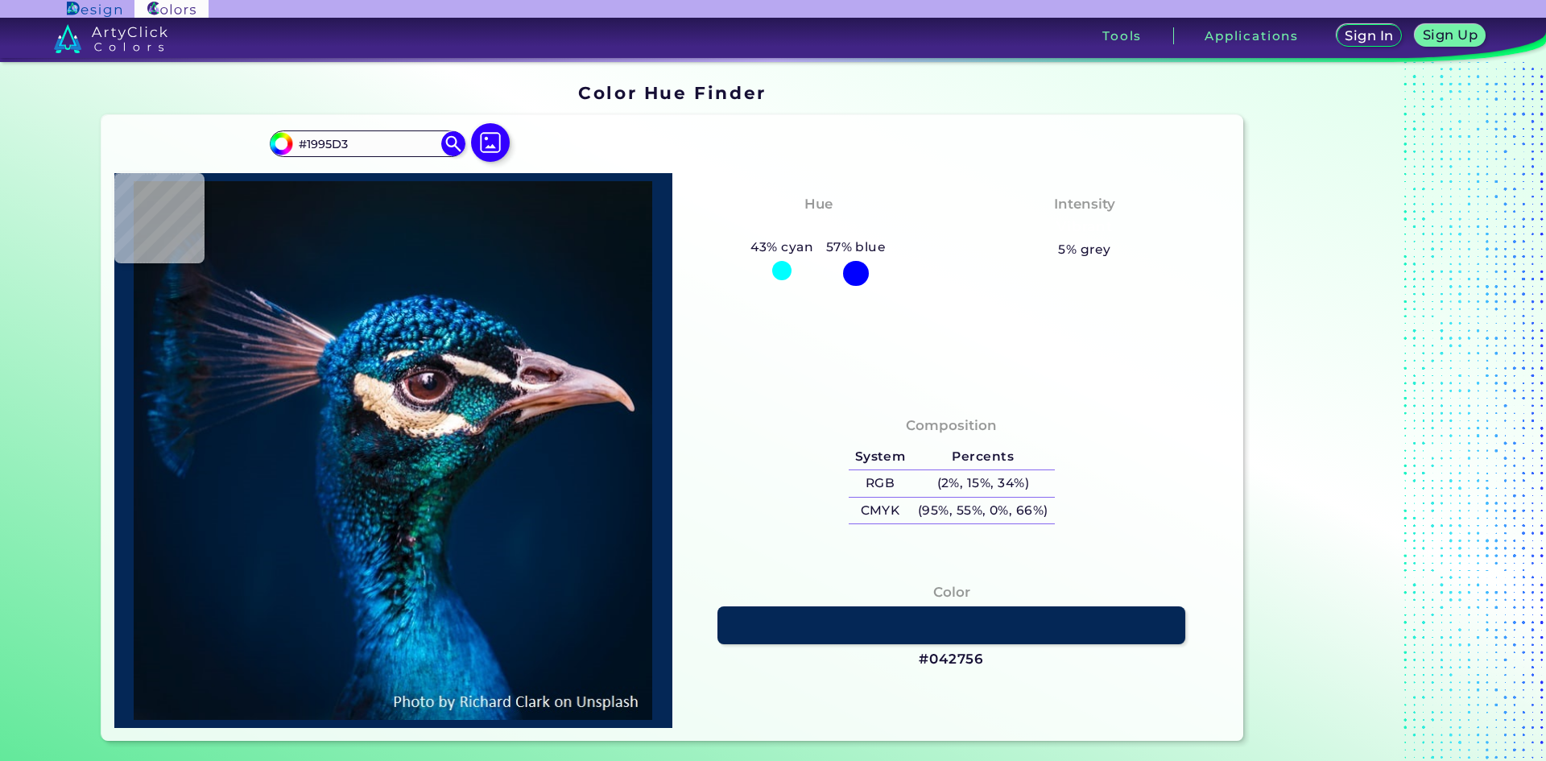
type input "#2cabe9"
type input "#2CABE9"
type input "#2ba3e1"
type input "#2BA3E1"
type input "#[DATE]"
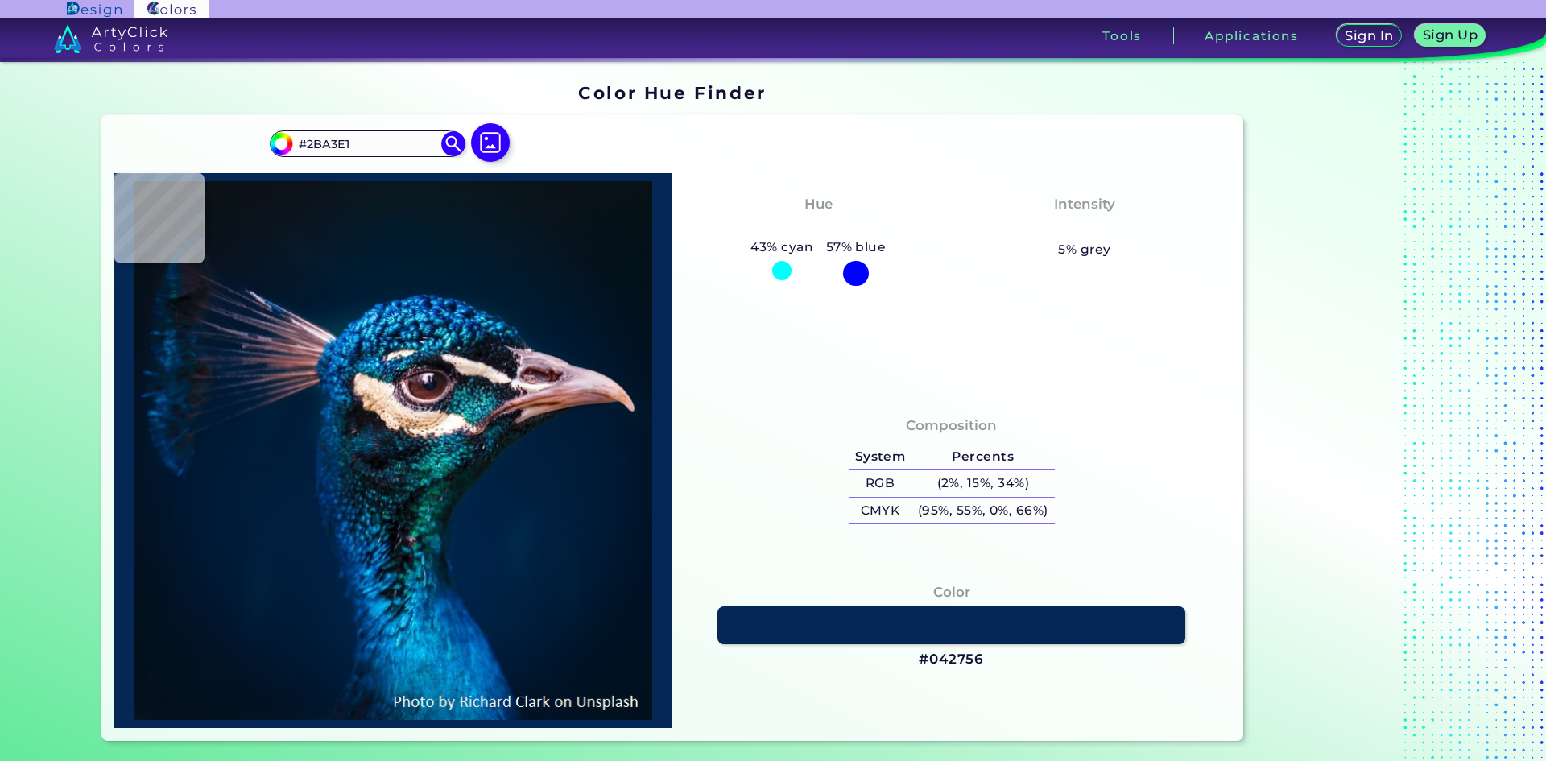
type input "#[DATE]"
type input "#0f8bc7"
type input "#0F8BC7"
type input "#1271ab"
type input "#1271AB"
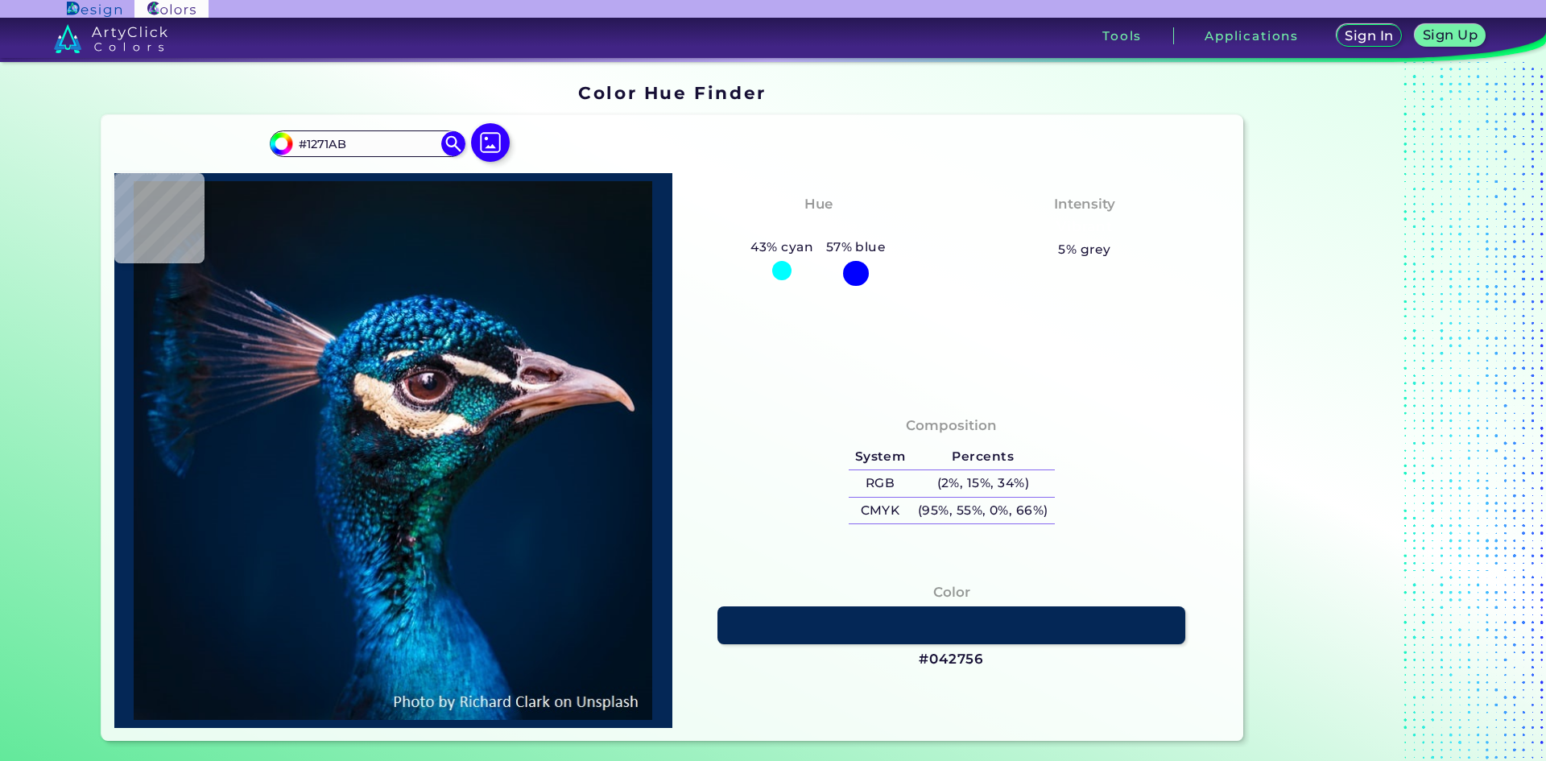
type input "#004079"
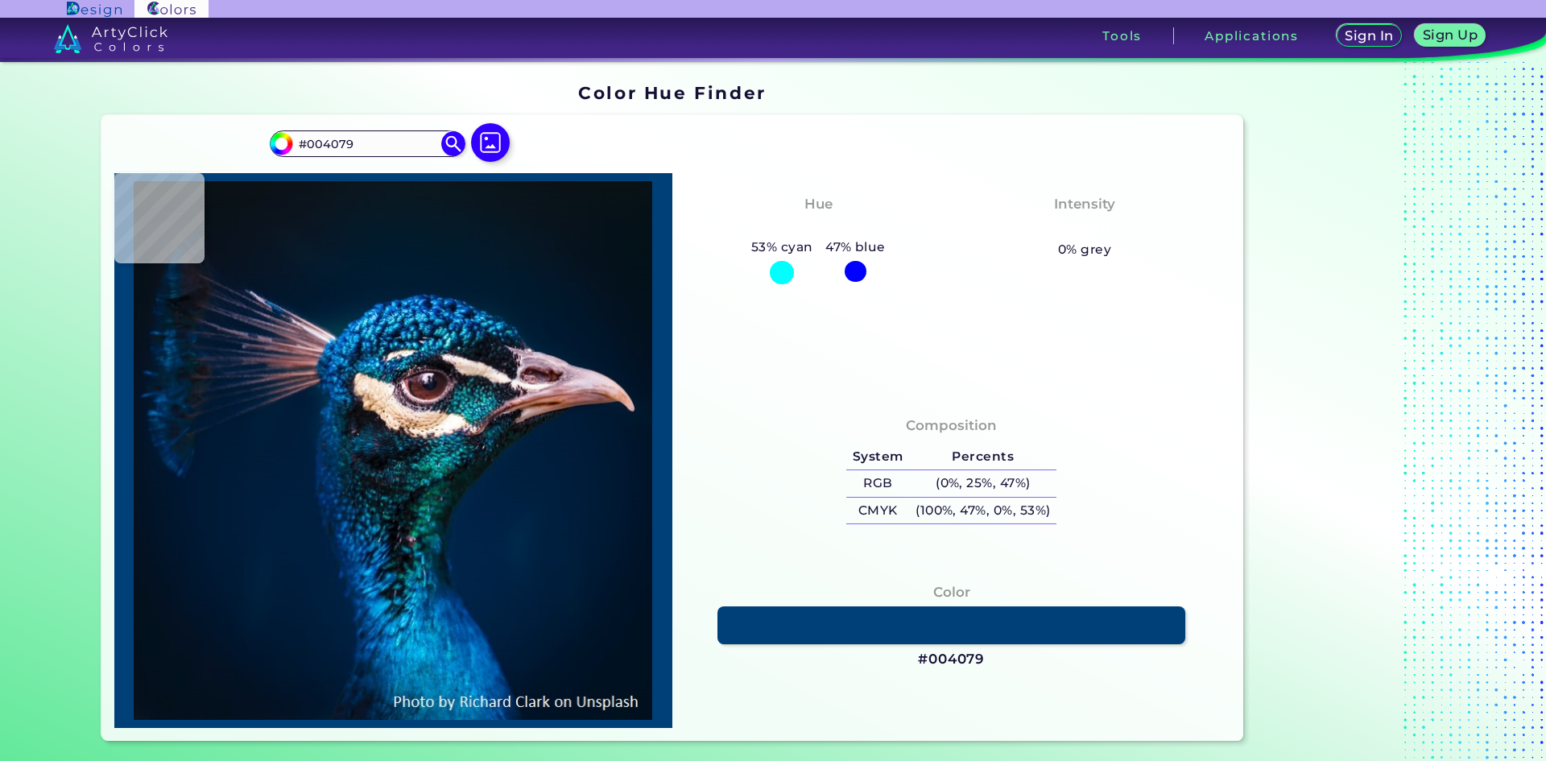
type input "#00316e"
type input "#00316E"
type input "#074383"
type input "#004581"
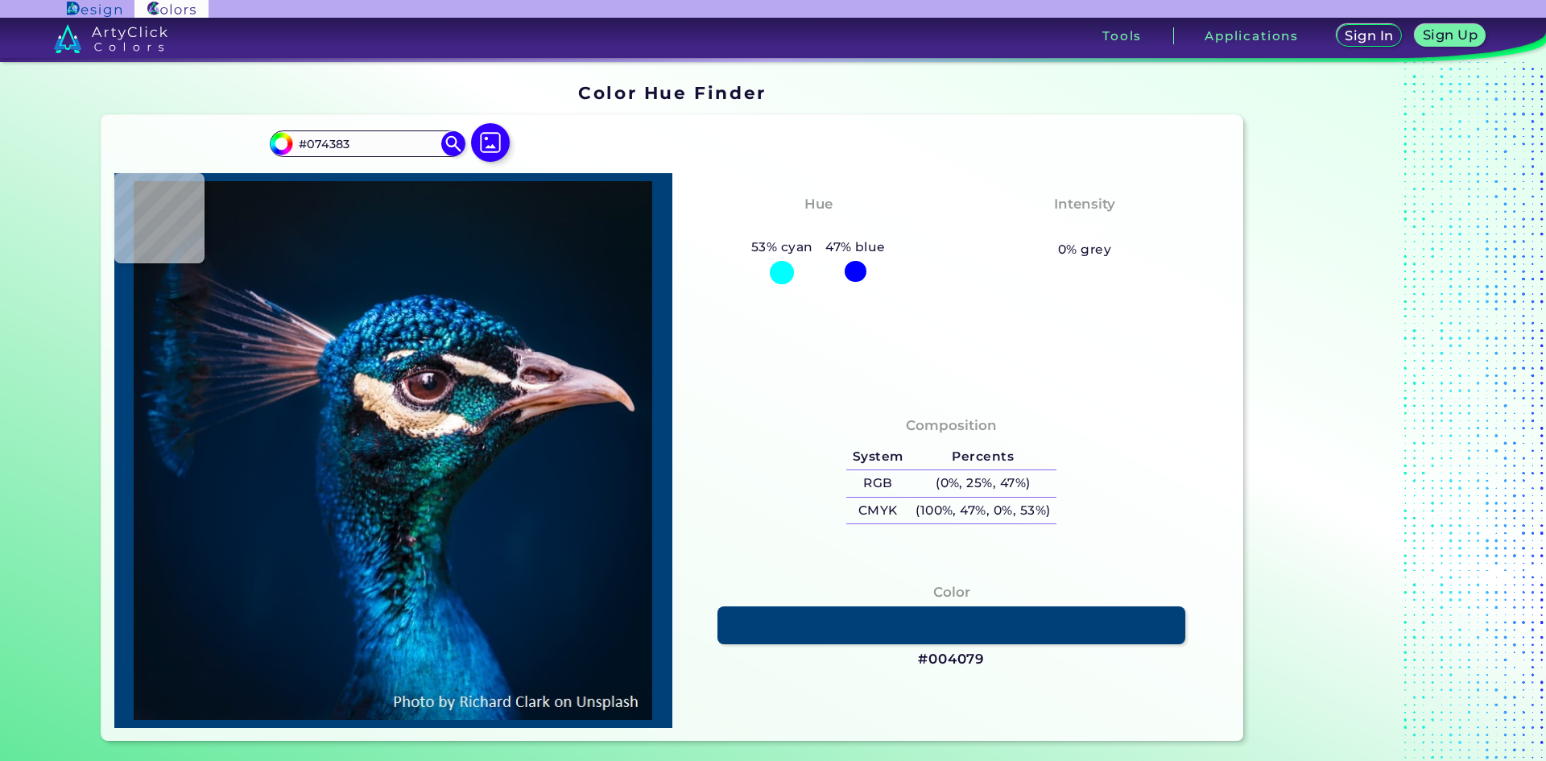
type input "#004581"
type input "#00559f"
type input "#00559F"
type input "#00203e"
type input "#00203E"
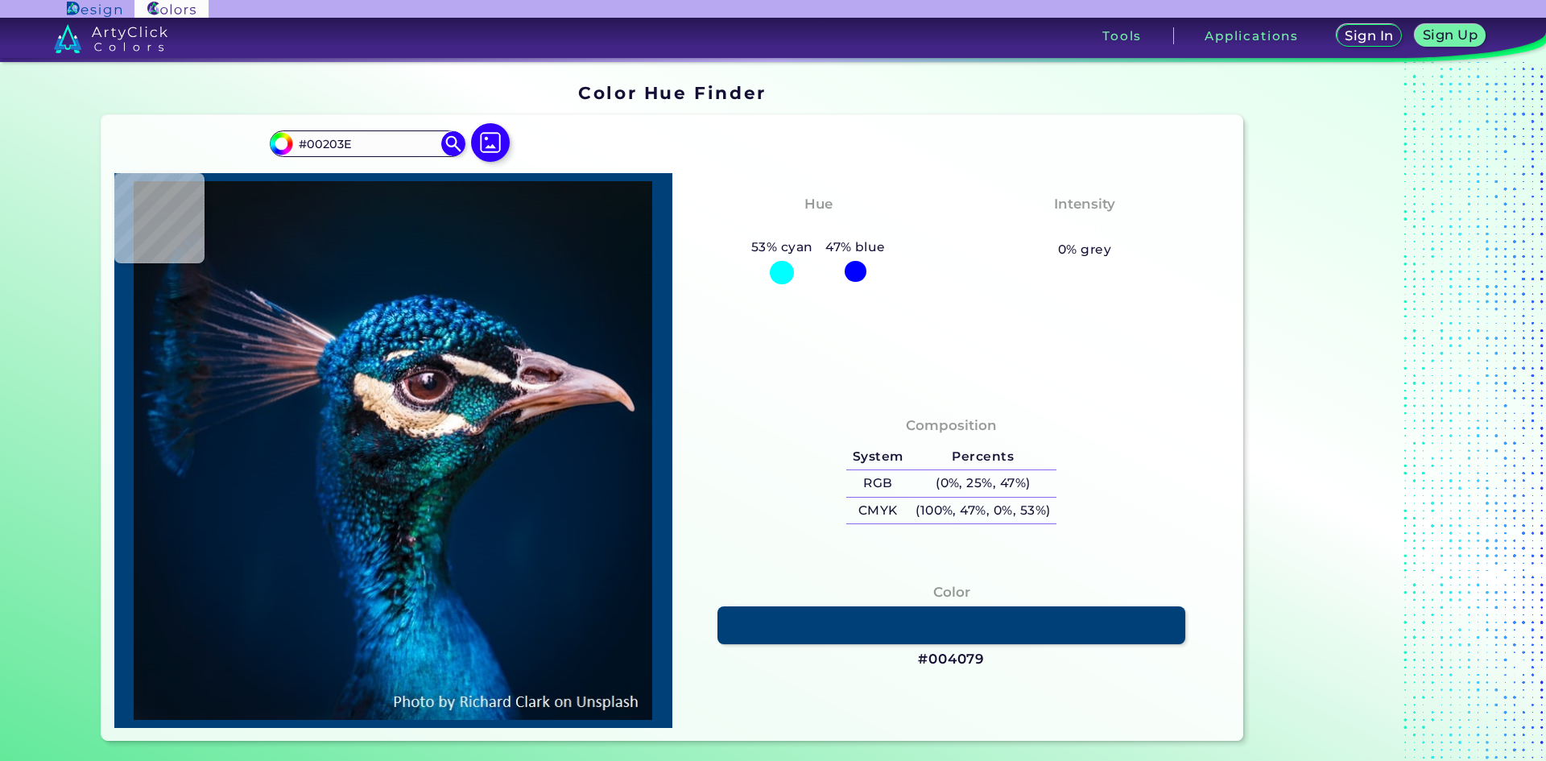
type input "#001d35"
type input "#001D35"
type input "#001c34"
type input "#001C34"
type input "#001b32"
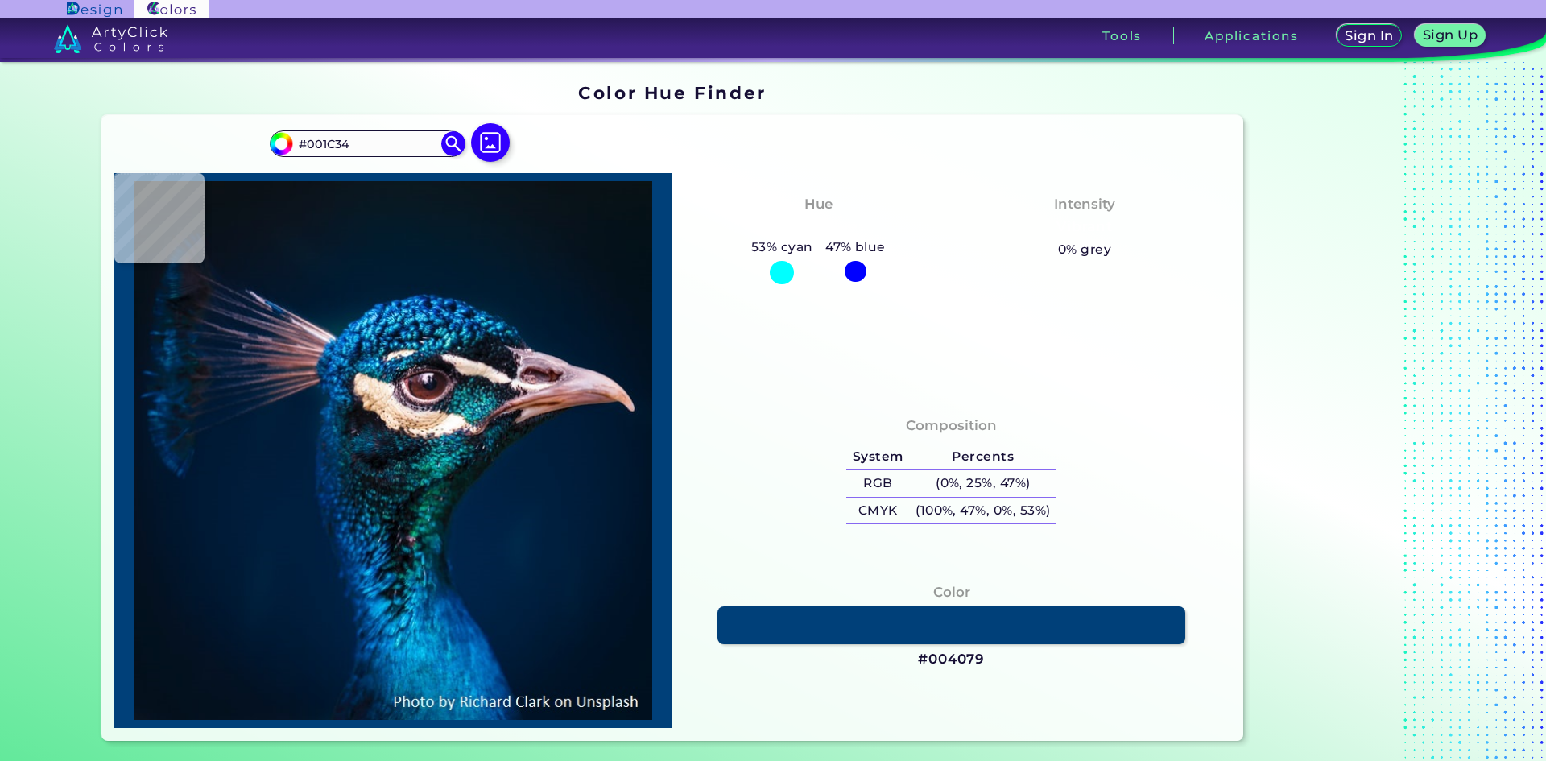
type input "#001B32"
type input "#001c31"
type input "#001C31"
type input "#001b30"
type input "#001B30"
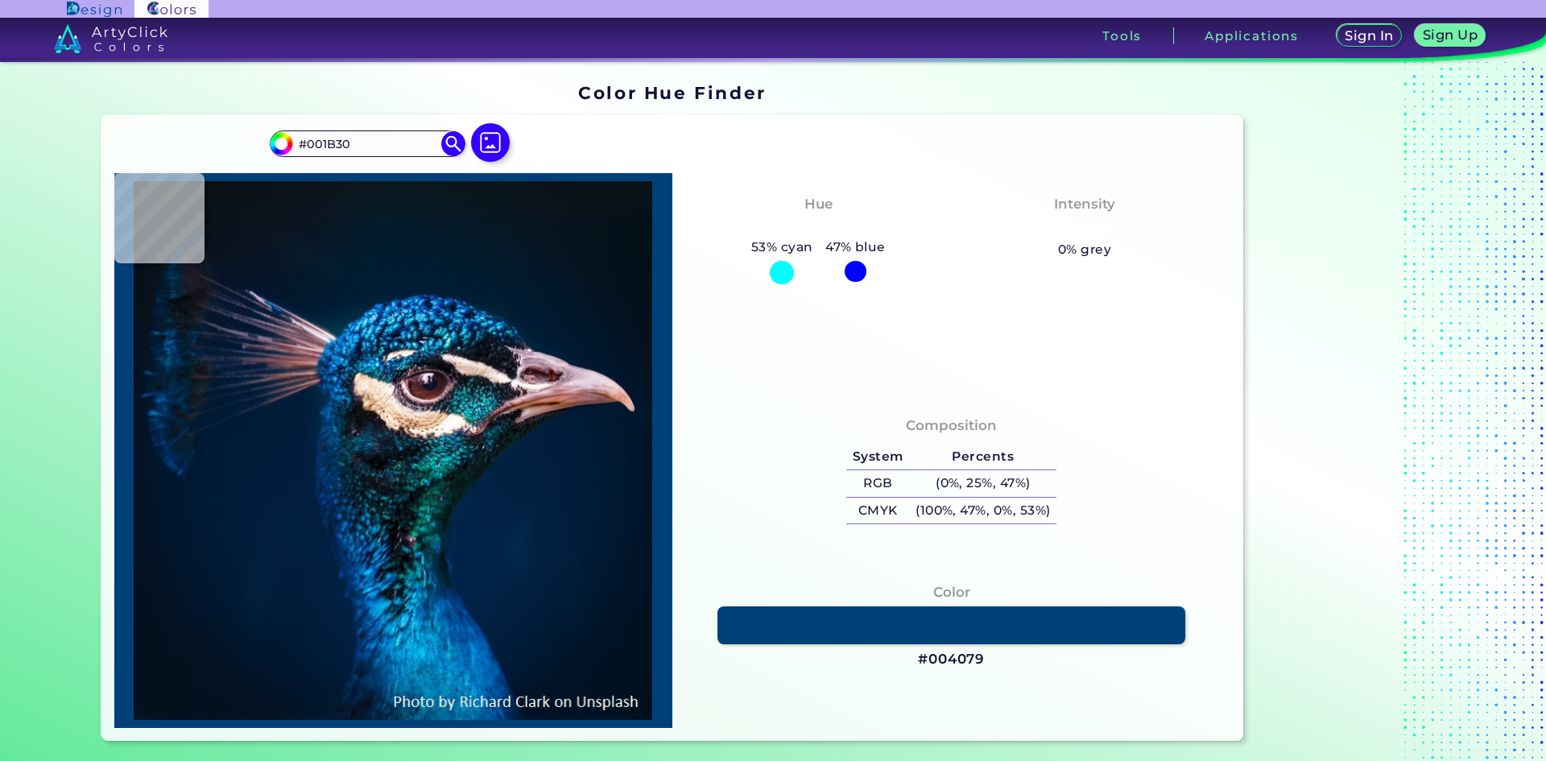
type input "#011b2c"
type input "#011B2C"
type input "#031a2a"
type input "#031A2A"
type input "#061927"
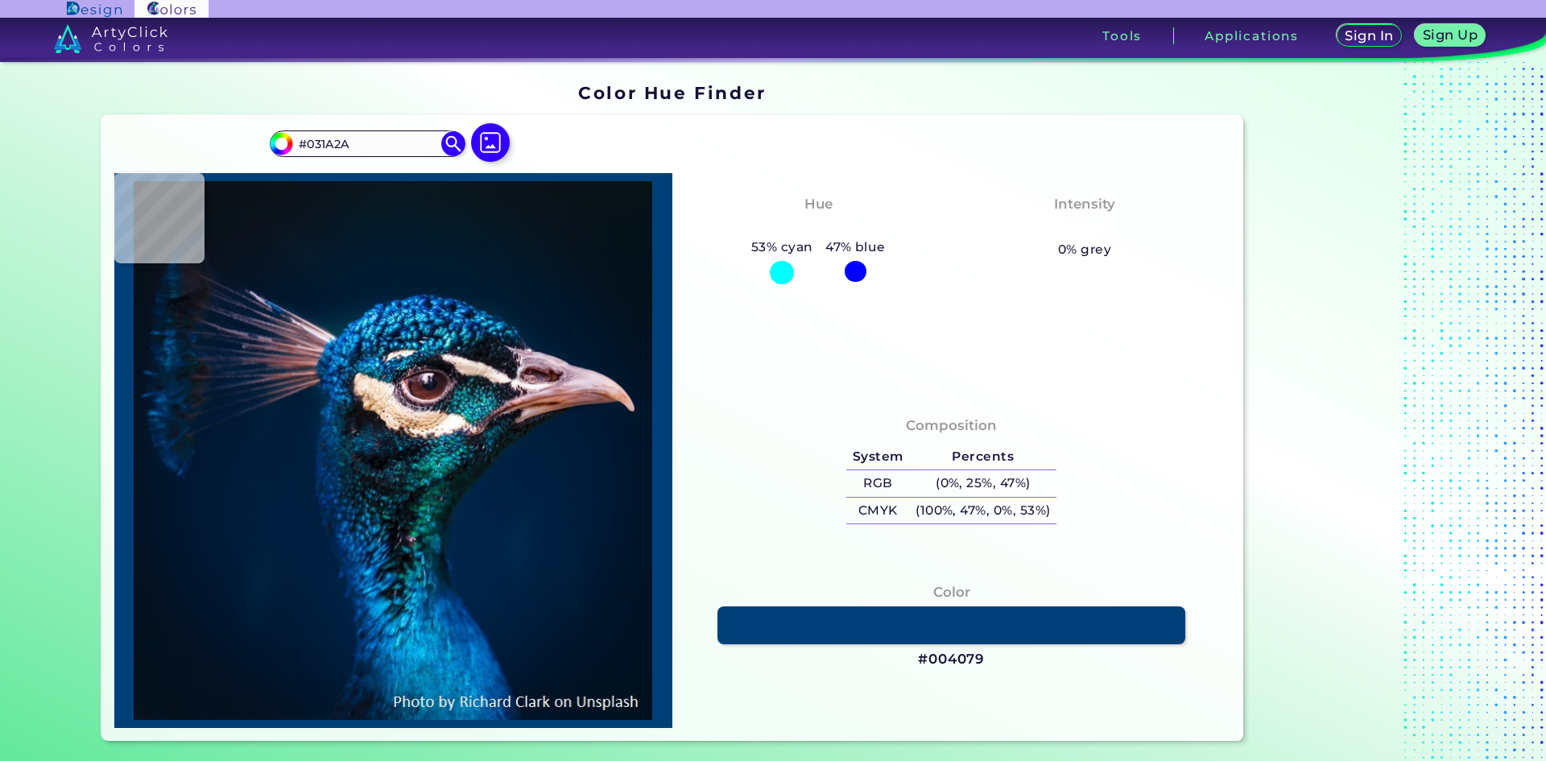
type input "#061927"
type input "#071822"
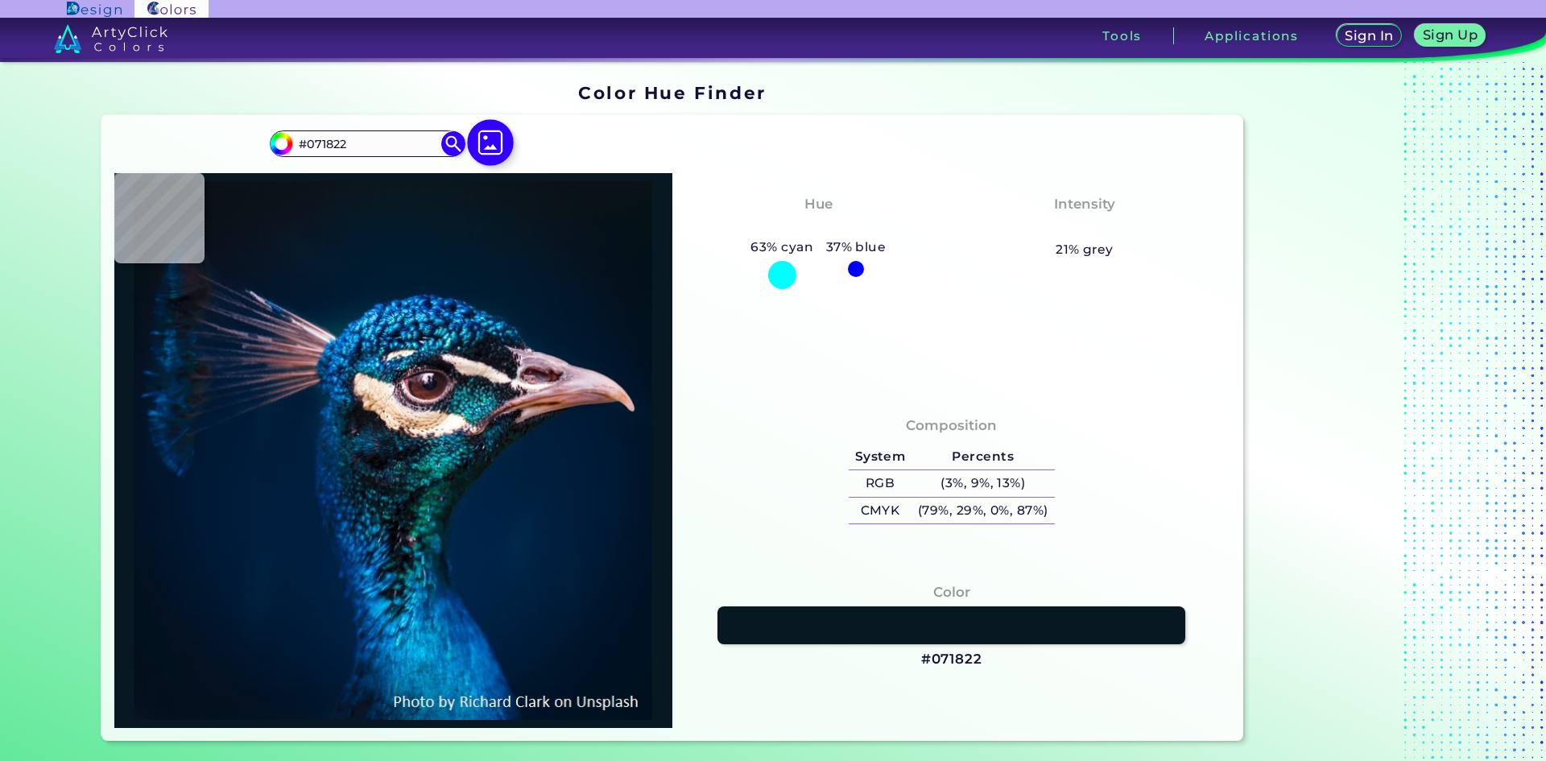
click at [478, 135] on img at bounding box center [490, 142] width 47 height 47
click at [0, 0] on input "file" at bounding box center [0, 0] width 0 height 0
type input "#061727"
type input "#0369af"
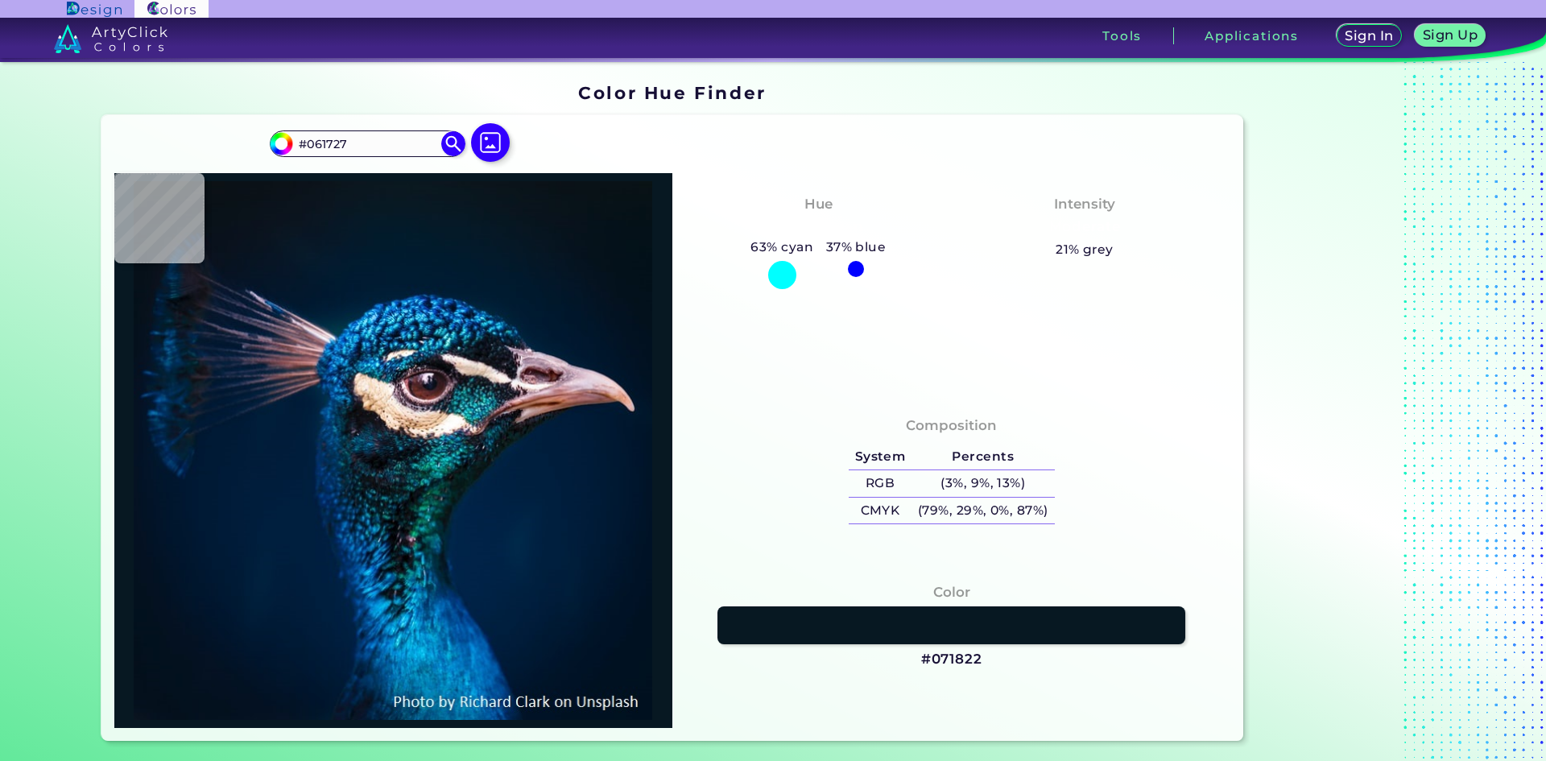
type input "#0369AF"
type input "#152a3b"
type input "#152A3B"
type input "#047a5a"
type input "#047A5A"
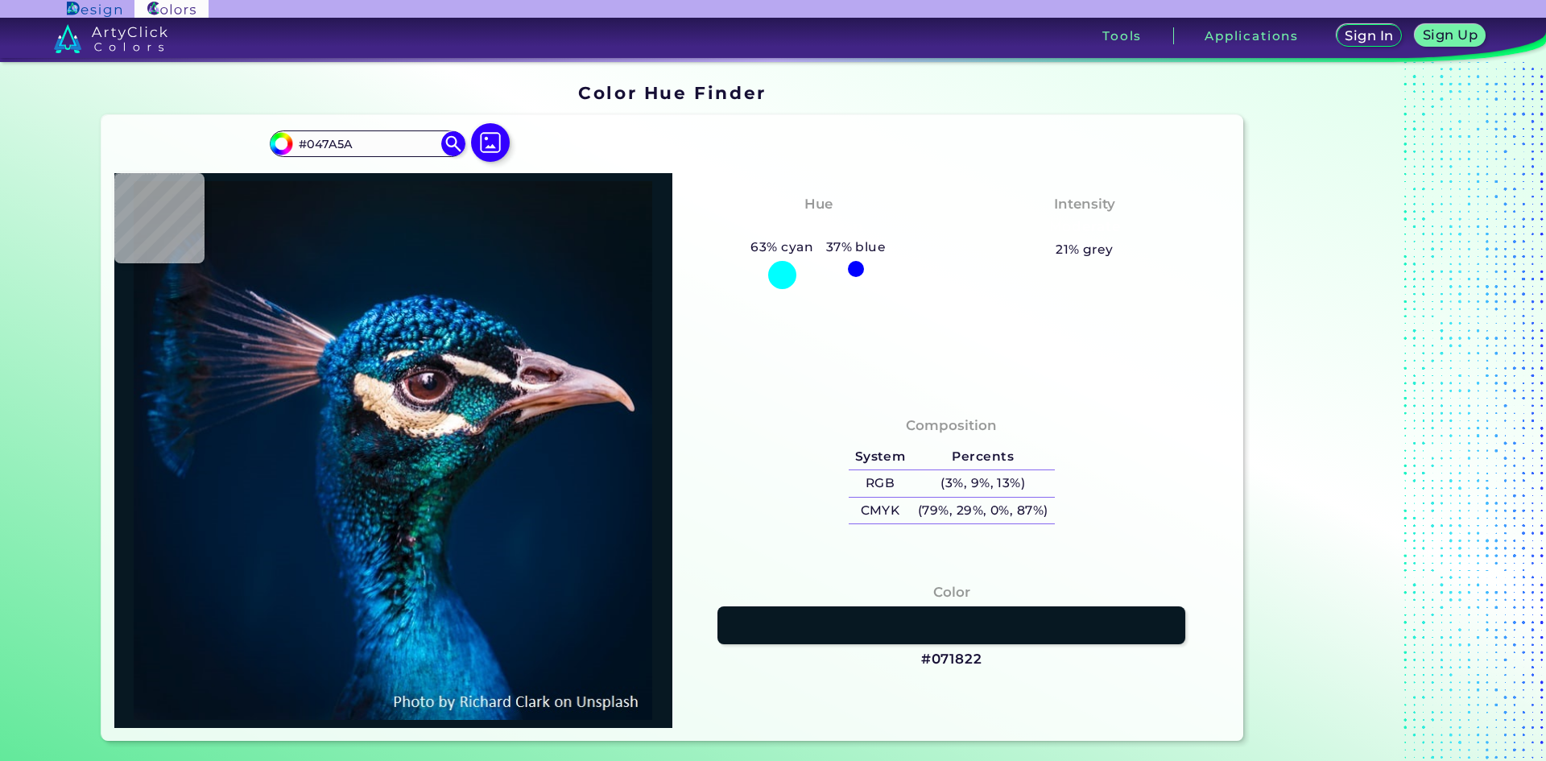
type input "#083c47"
type input "#083C47"
type input "#00242b"
type input "#00242B"
type input "#00172a"
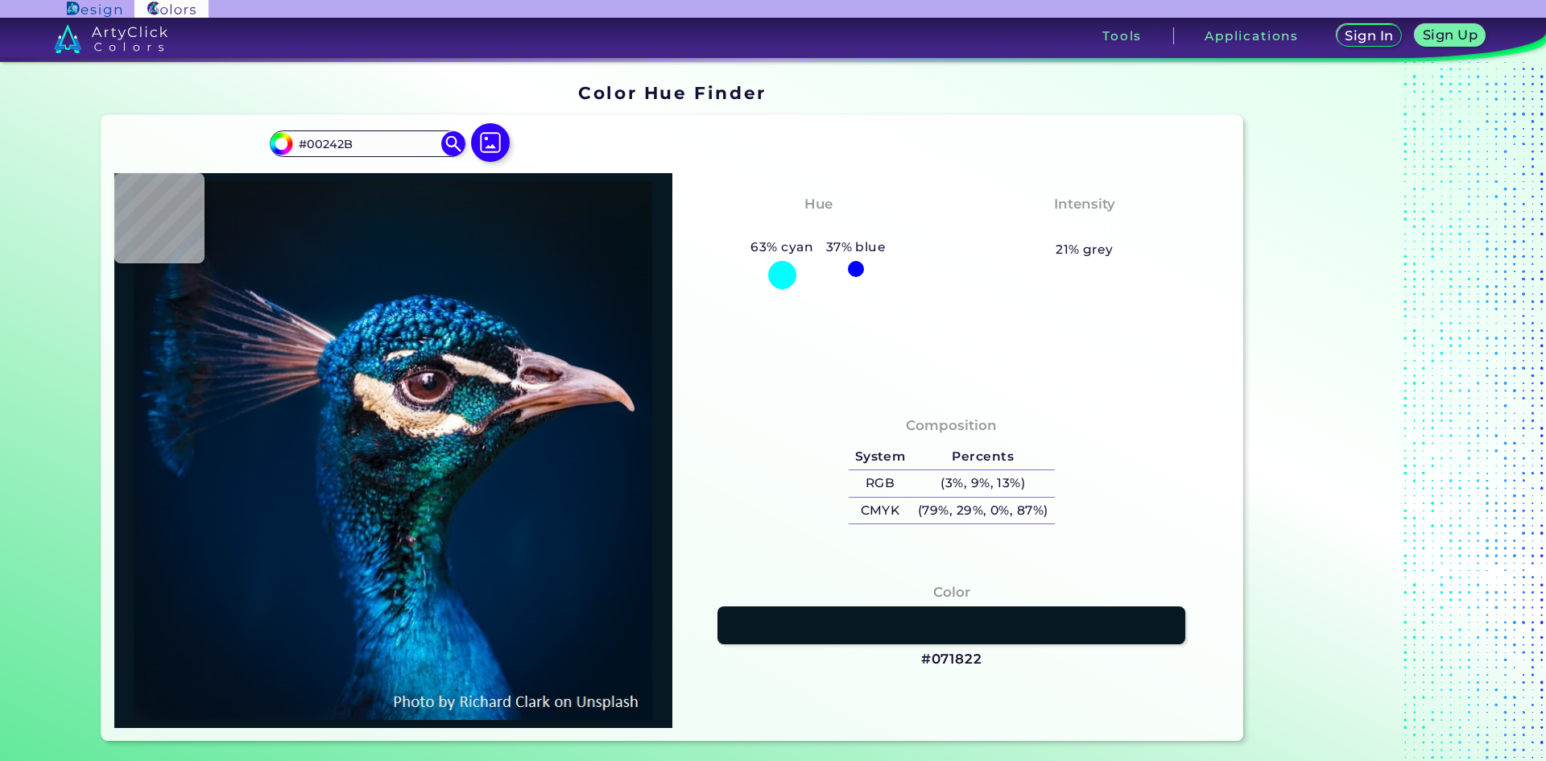
type input "#00172A"
type input "#0a746d"
type input "#0A746D"
type input "#404040"
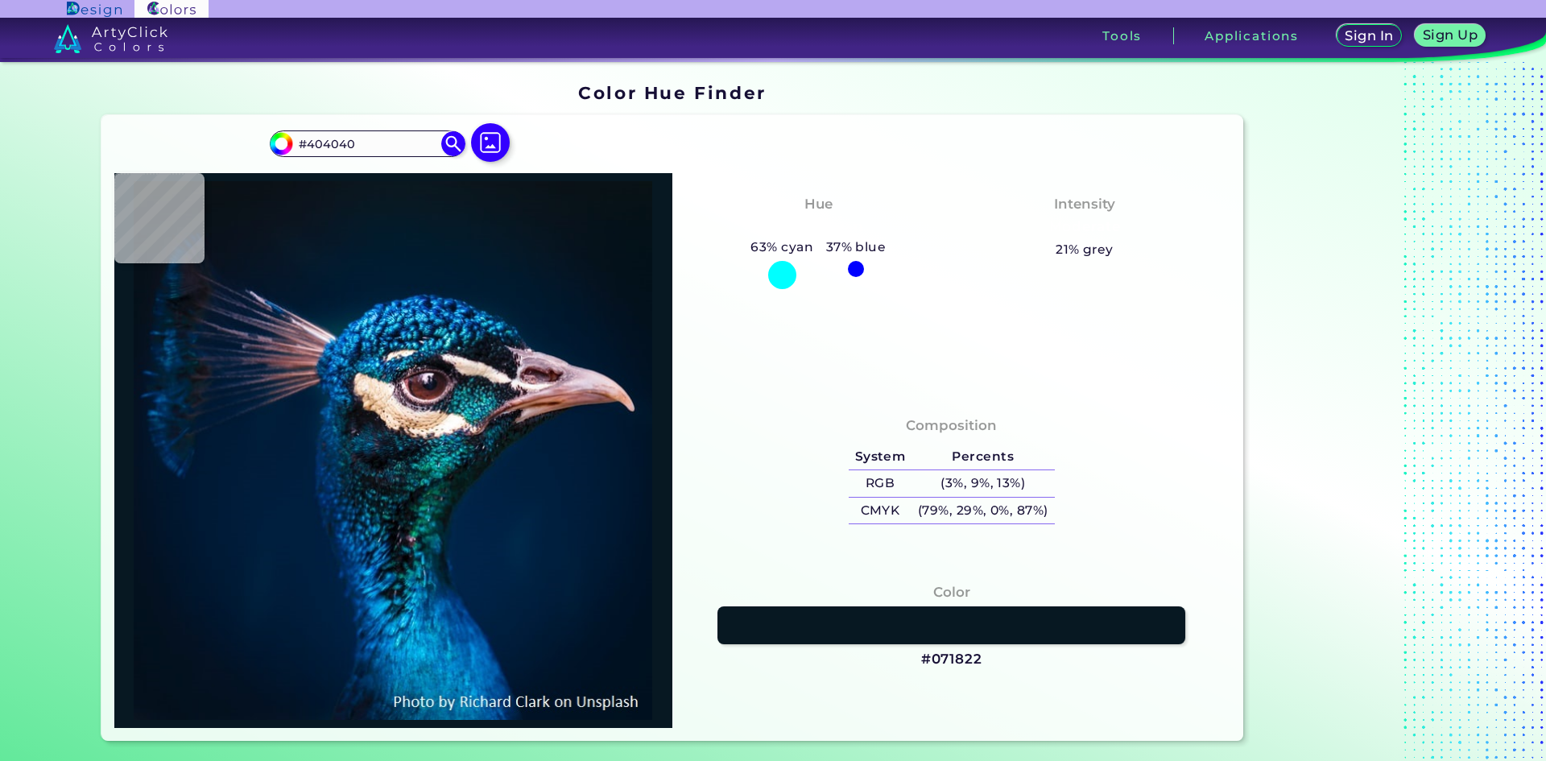
type input "#b999b4"
type input "#B999B4"
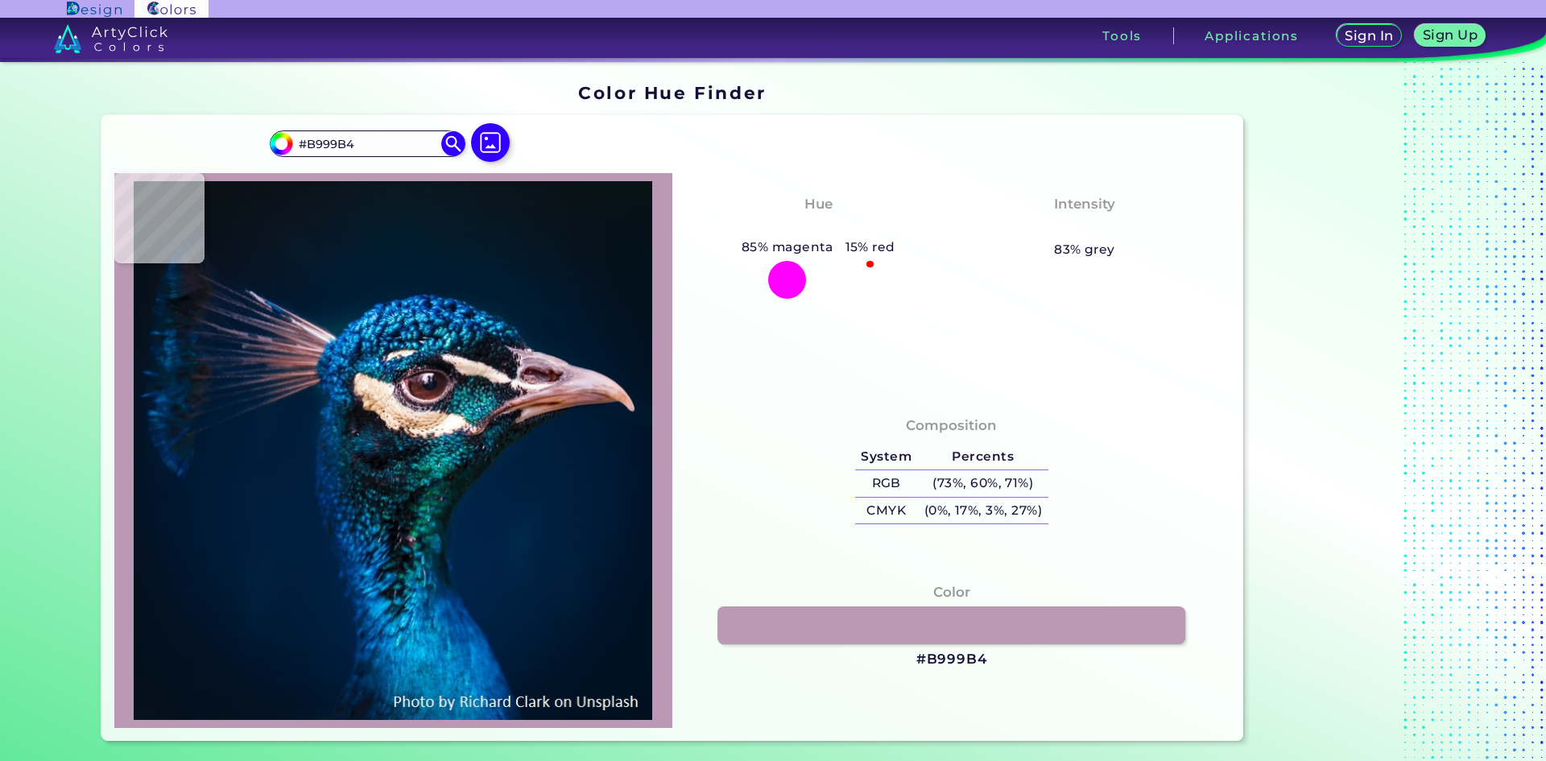
type input "#0a1419"
type input "#0A1419"
type input "#060814"
type input "#003631"
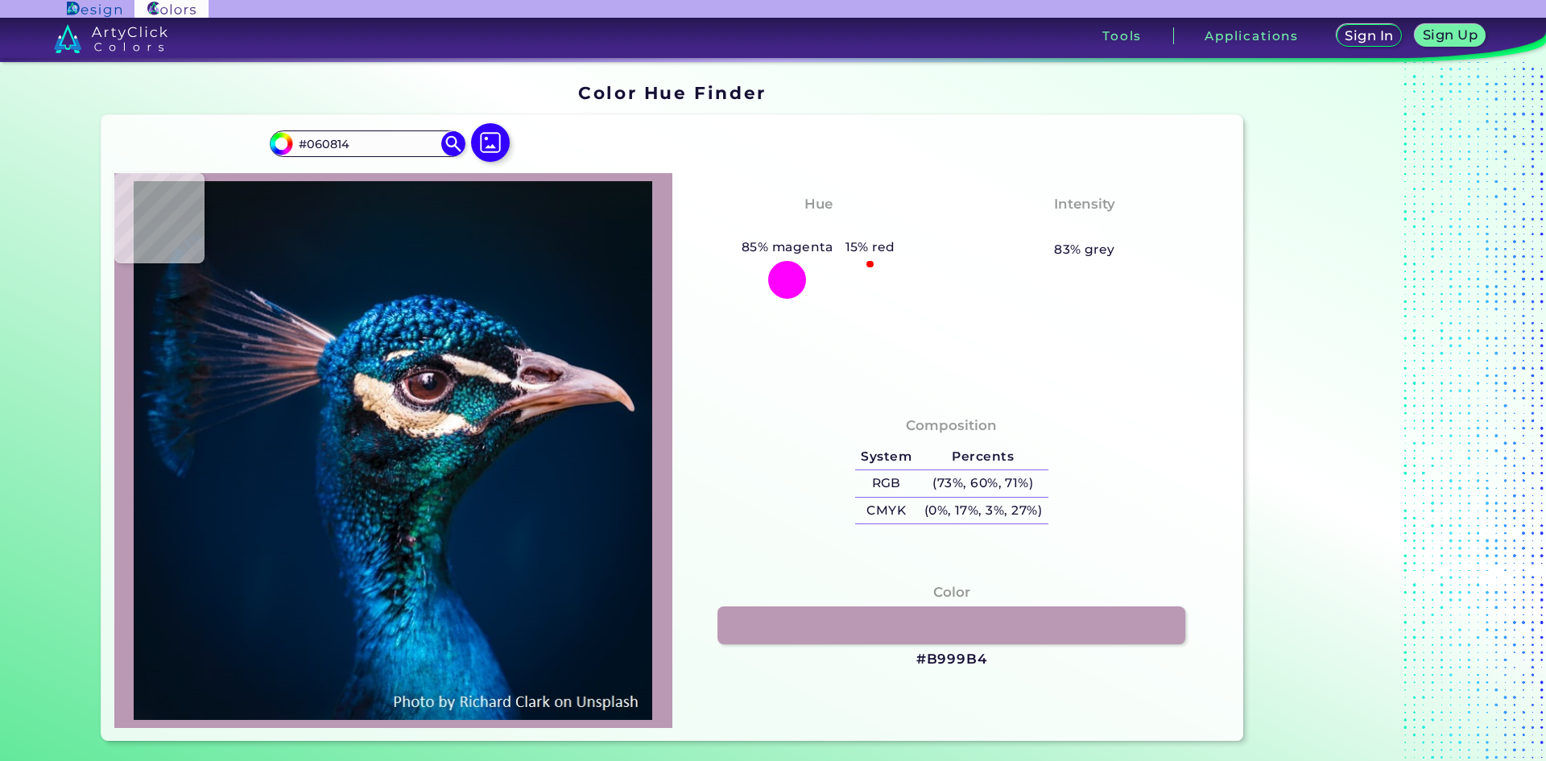
type input "#003631"
type input "#11212e"
type input "#11212E"
type input "#05121c"
type input "#05121C"
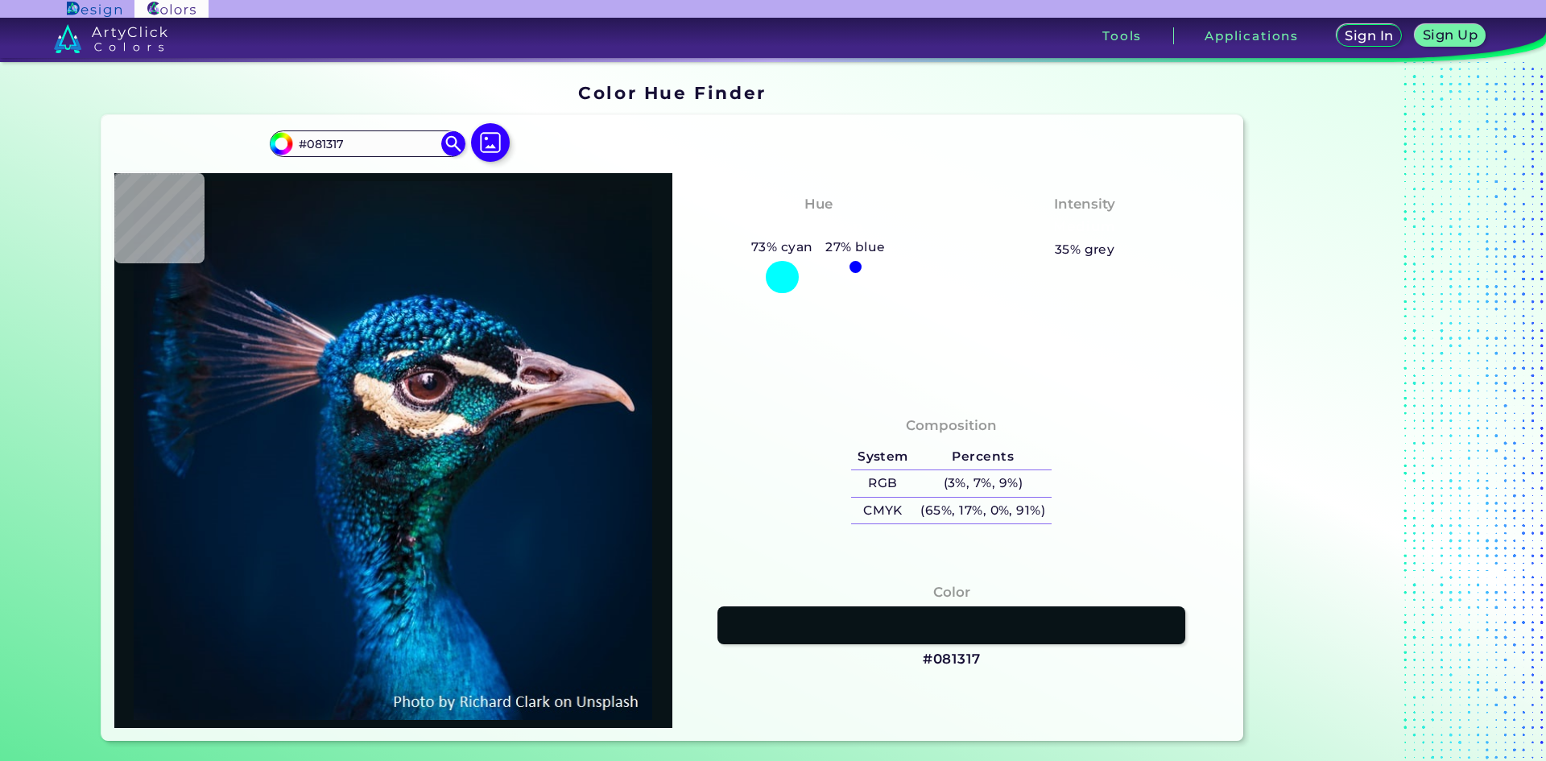
click at [466, 149] on div at bounding box center [491, 143] width 52 height 41
click at [490, 149] on img at bounding box center [490, 142] width 47 height 47
click at [0, 0] on input "file" at bounding box center [0, 0] width 0 height 0
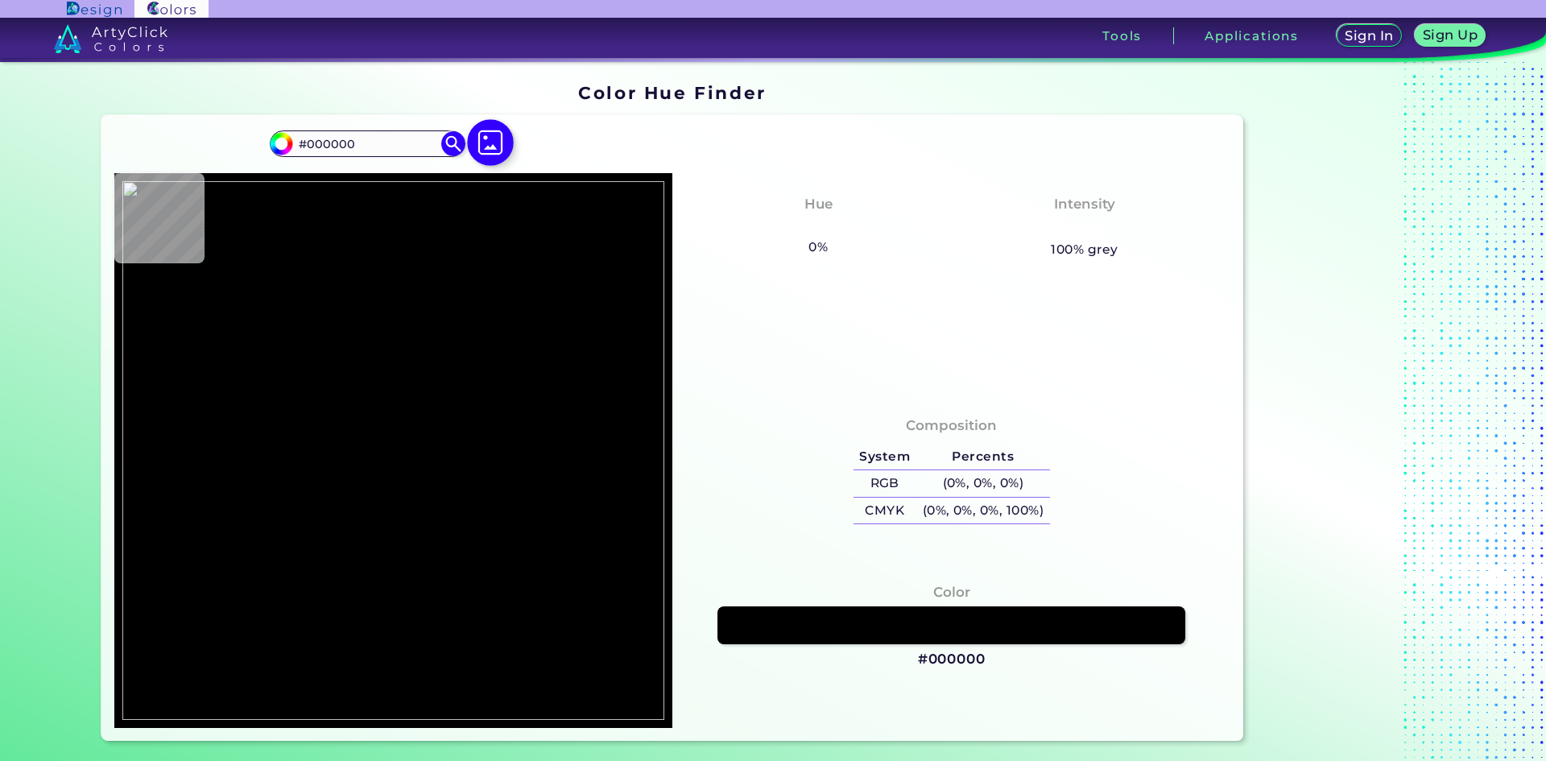
click at [494, 138] on img at bounding box center [490, 142] width 47 height 47
click at [0, 0] on input "file" at bounding box center [0, 0] width 0 height 0
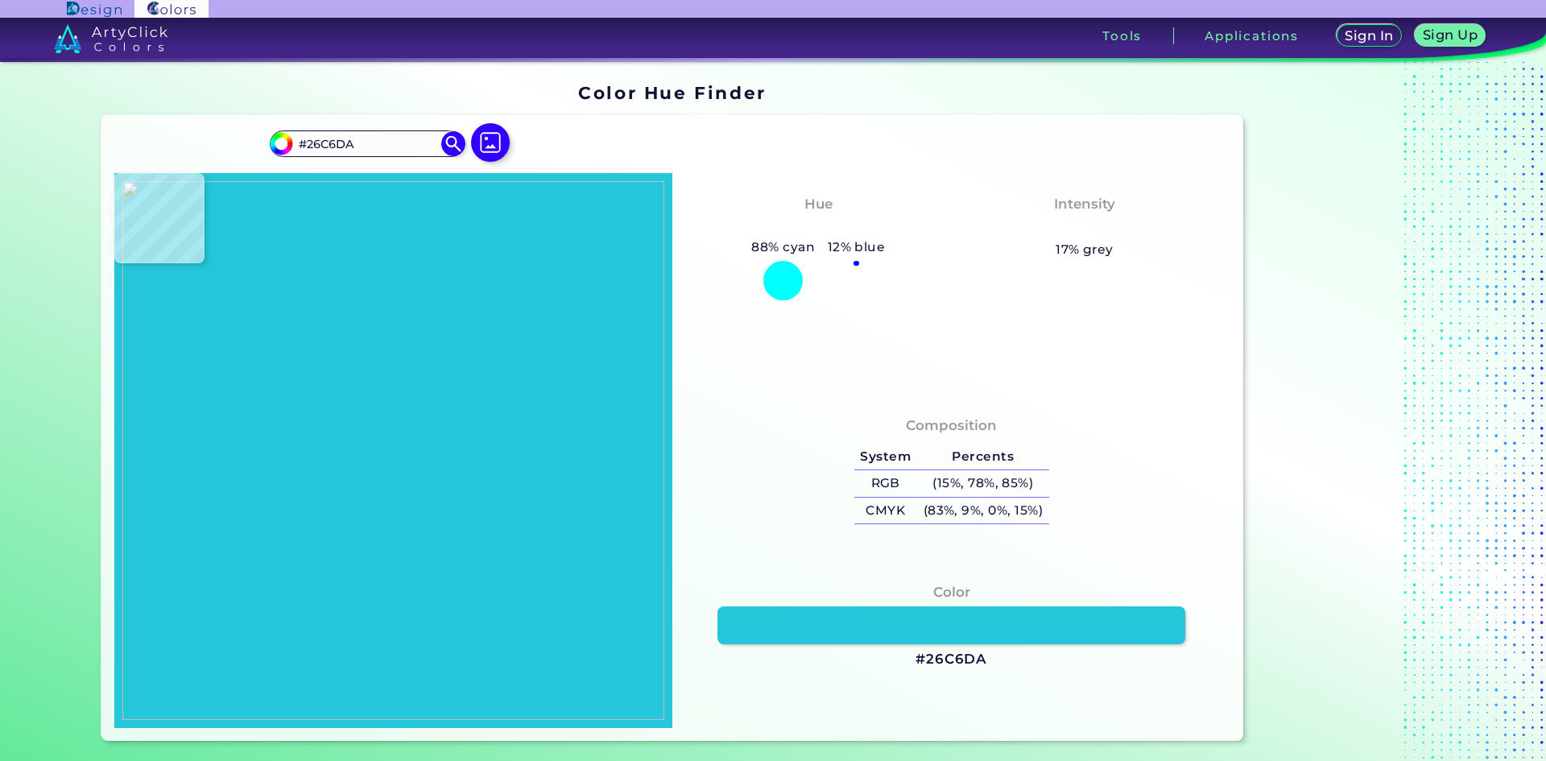
click at [177, 427] on img at bounding box center [393, 450] width 542 height 539
click at [947, 654] on h3 "#26C6DA" at bounding box center [951, 659] width 72 height 19
drag, startPoint x: 946, startPoint y: 647, endPoint x: 953, endPoint y: 655, distance: 10.3
click at [946, 647] on div "Color #26C6DA" at bounding box center [951, 625] width 532 height 103
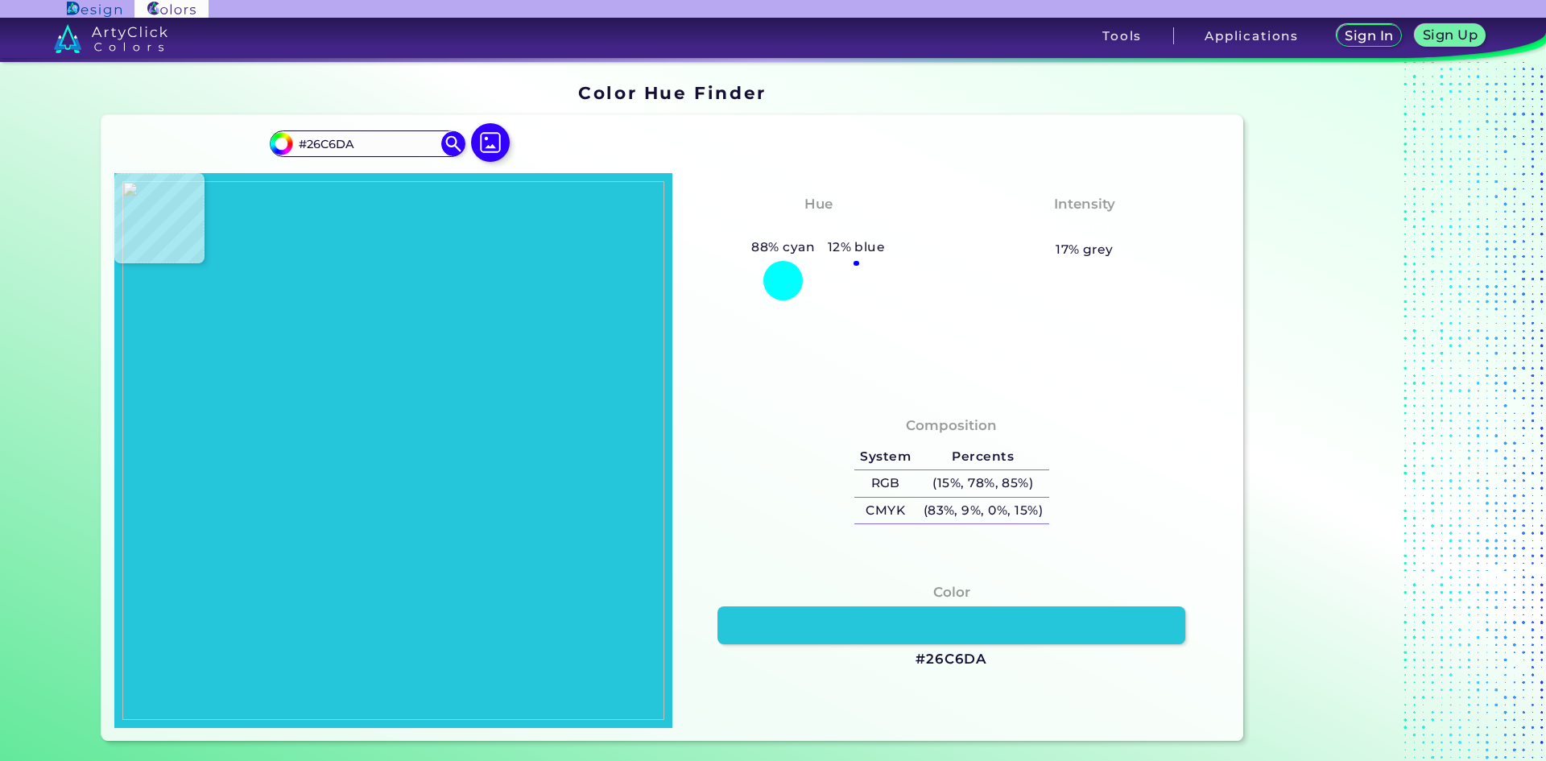
click at [953, 656] on h3 "#26C6DA" at bounding box center [951, 659] width 72 height 19
click at [953, 656] on h3 "#26C6DA copied" at bounding box center [951, 659] width 72 height 19
copy h3 "26C6DA copied"
